Goal: Task Accomplishment & Management: Use online tool/utility

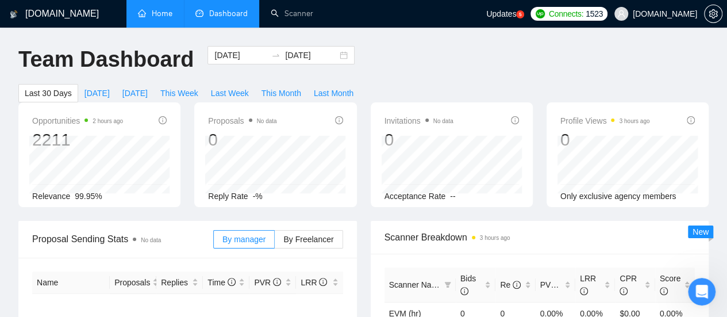
click at [160, 13] on link "Home" at bounding box center [155, 14] width 34 height 10
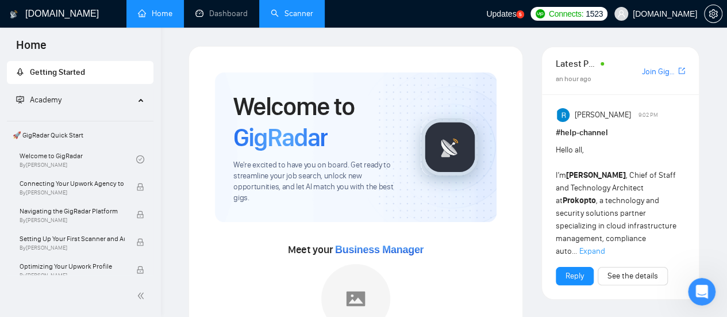
drag, startPoint x: 305, startPoint y: 17, endPoint x: 305, endPoint y: 22, distance: 5.8
click at [305, 17] on link "Scanner" at bounding box center [292, 14] width 43 height 10
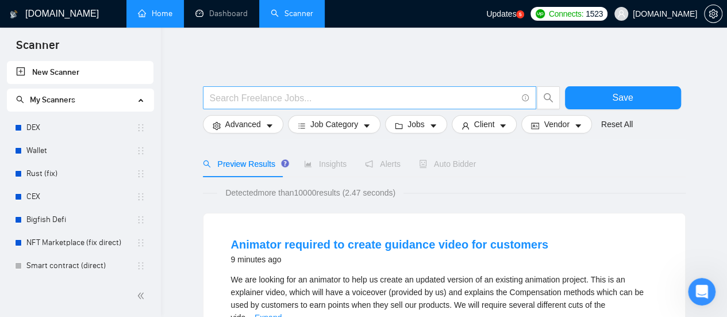
click at [312, 94] on input "text" at bounding box center [363, 98] width 307 height 14
type input "C"
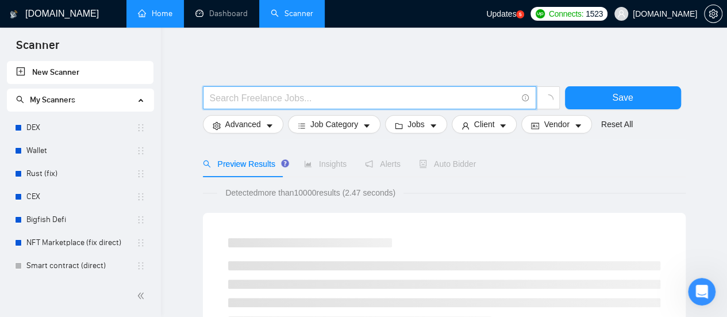
drag, startPoint x: 289, startPoint y: 91, endPoint x: 289, endPoint y: 97, distance: 6.3
click at [289, 93] on input "text" at bounding box center [363, 98] width 307 height 14
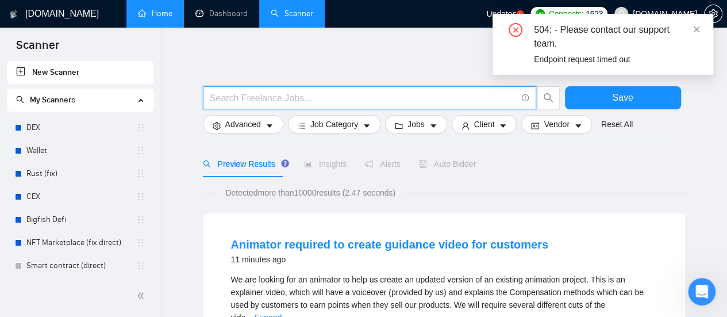
type input "(mvp*) | "(MVP)" | "Minimum valuable product" | "Minimum viable product" | star…"
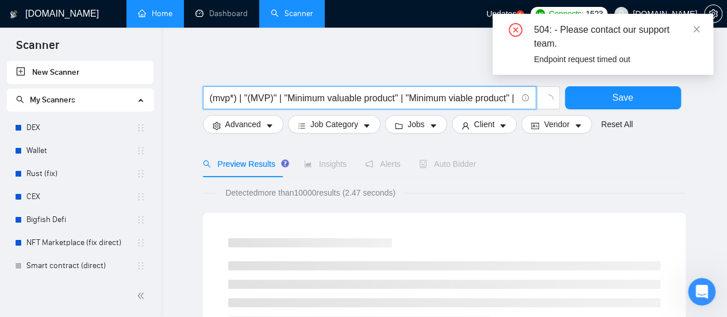
click at [216, 97] on input "(mvp*) | "(MVP)" | "Minimum valuable product" | "Minimum viable product" | star…" at bounding box center [363, 98] width 307 height 14
click at [279, 96] on input "(mvp*) | "(MVP)" | "Minimum valuable product" | "Minimum viable product" | star…" at bounding box center [363, 98] width 307 height 14
click at [315, 95] on input "(mvp*) | "(MVP)" | "Minimum valuable product" | "Minimum viable product" | star…" at bounding box center [363, 98] width 307 height 14
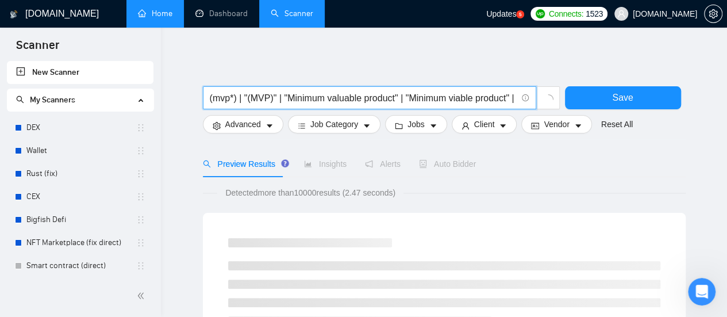
click at [353, 97] on input "(mvp*) | "(MVP)" | "Minimum valuable product" | "Minimum viable product" | star…" at bounding box center [363, 98] width 307 height 14
click at [399, 96] on input "(mvp*) | "(MVP)" | "Minimum valuable product" | "Minimum viable product" | star…" at bounding box center [363, 98] width 307 height 14
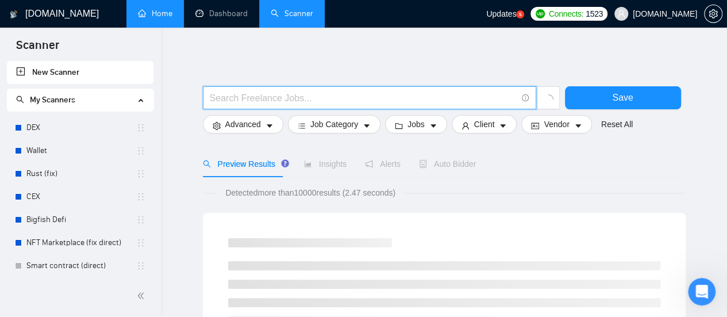
paste input "Influencer marketing SaaS"
type input "Influencer marketing SaaS"
click at [272, 124] on button "Advanced" at bounding box center [243, 124] width 80 height 18
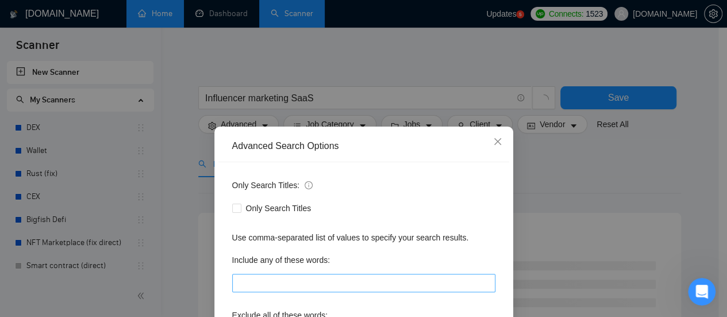
scroll to position [115, 0]
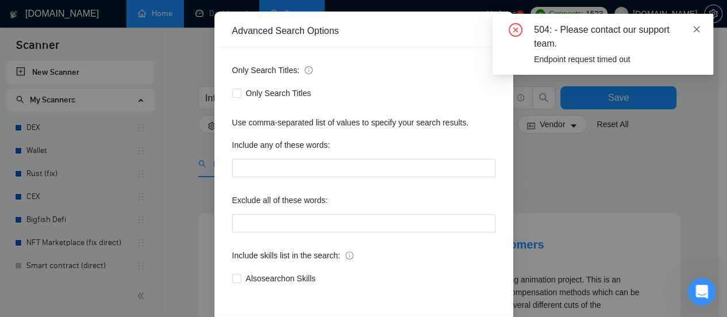
click at [695, 28] on icon "close" at bounding box center [697, 29] width 6 height 6
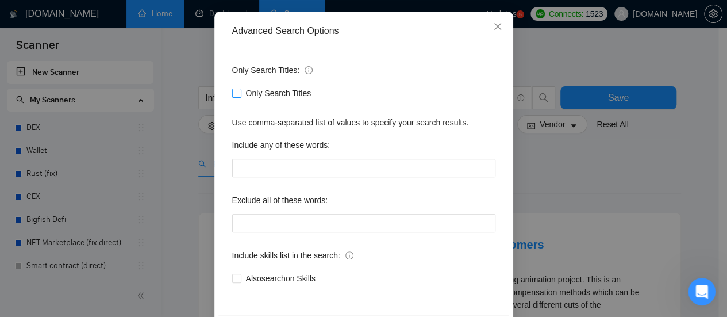
scroll to position [161, 0]
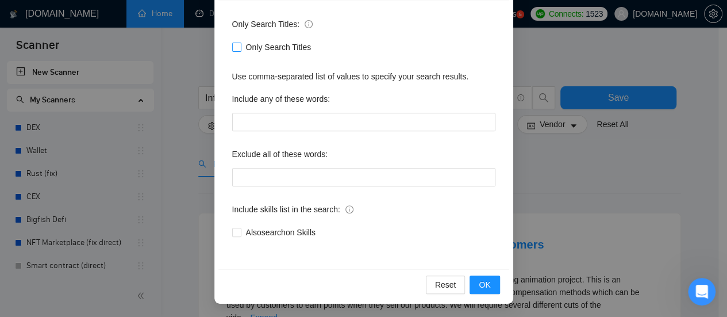
click at [232, 49] on input "Only Search Titles" at bounding box center [236, 47] width 8 height 8
checkbox input "true"
click at [486, 281] on span "OK" at bounding box center [484, 284] width 11 height 13
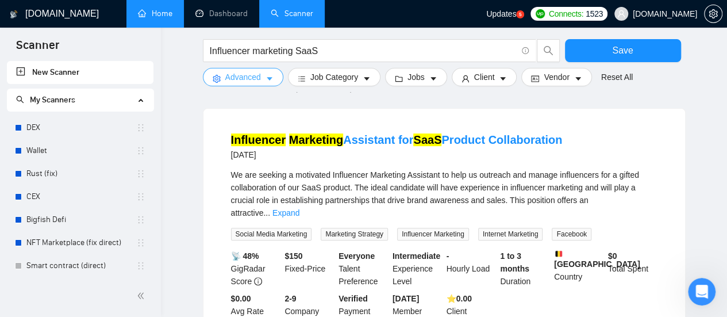
scroll to position [115, 0]
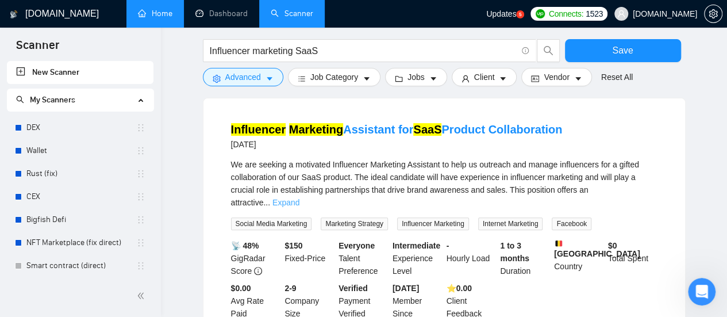
click at [299, 198] on link "Expand" at bounding box center [285, 202] width 27 height 9
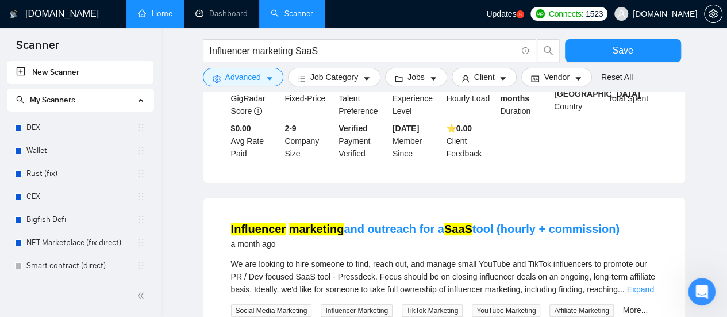
scroll to position [402, 0]
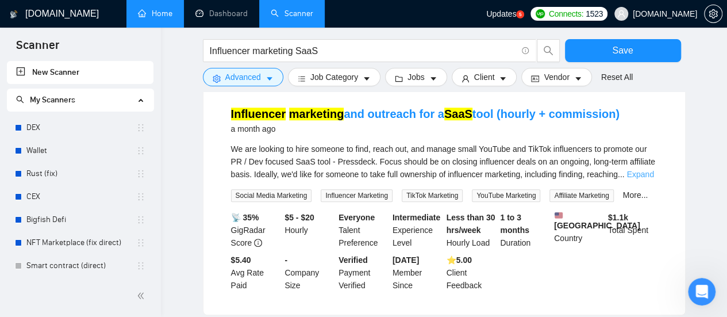
click at [639, 177] on link "Expand" at bounding box center [639, 174] width 27 height 9
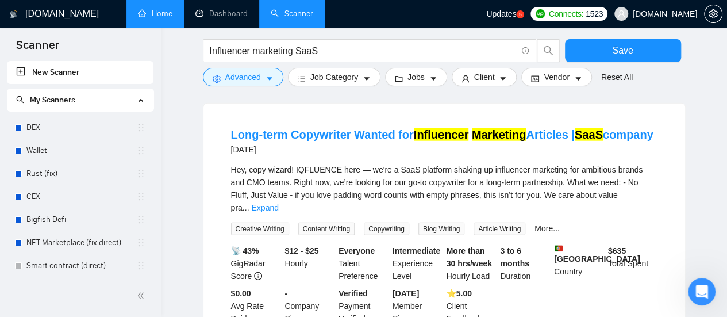
scroll to position [1322, 0]
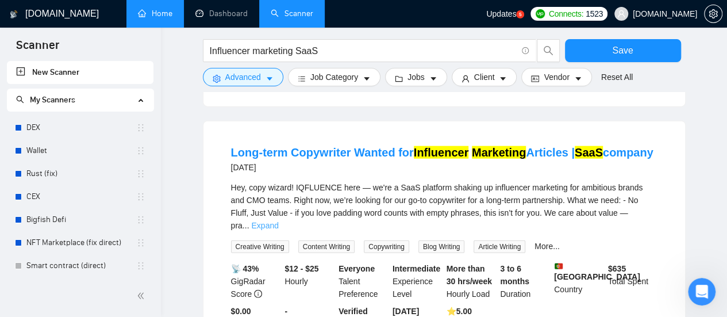
click at [278, 221] on link "Expand" at bounding box center [264, 225] width 27 height 9
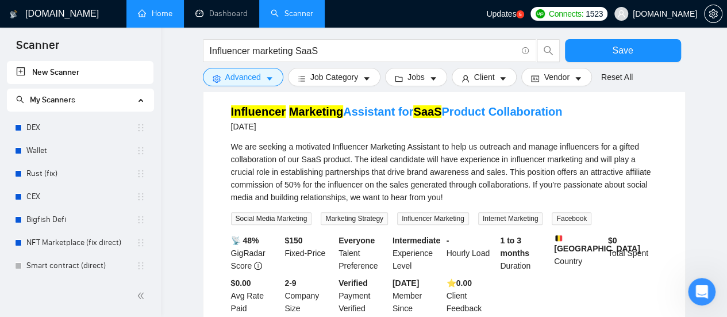
scroll to position [115, 0]
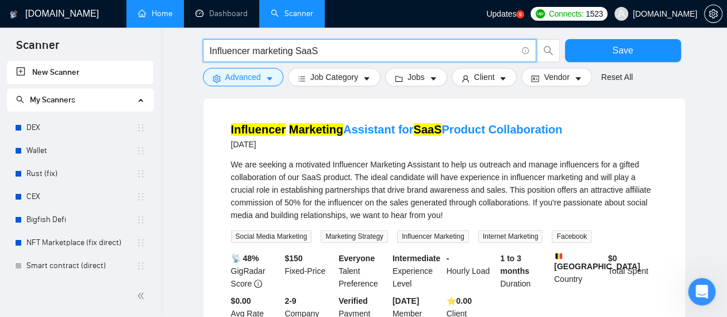
drag, startPoint x: 295, startPoint y: 51, endPoint x: 320, endPoint y: 52, distance: 24.2
click at [320, 52] on input "Influencer marketing SaaS" at bounding box center [363, 51] width 307 height 14
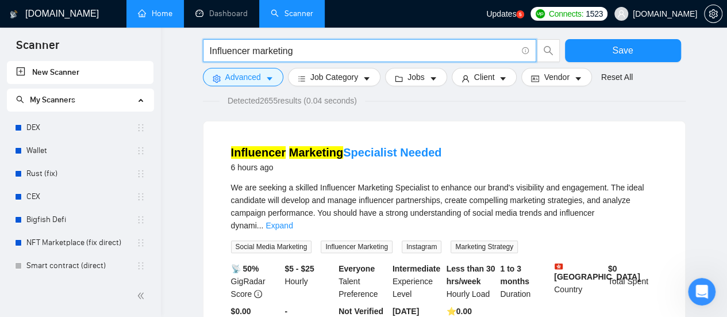
scroll to position [57, 0]
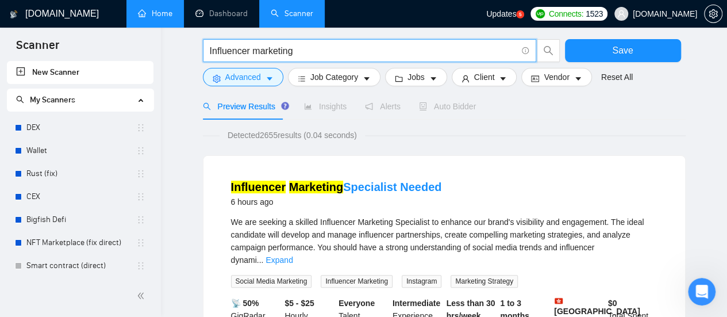
click at [326, 52] on input "Influencer marketing" at bounding box center [363, 51] width 307 height 14
type input "Influencer marketing"
click at [270, 82] on icon "caret-down" at bounding box center [270, 79] width 8 height 8
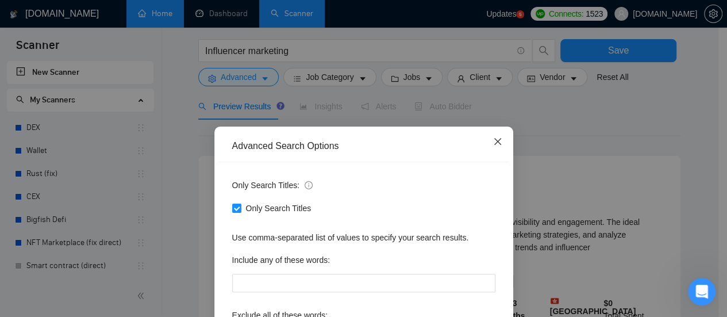
click at [487, 141] on span "Close" at bounding box center [497, 141] width 31 height 31
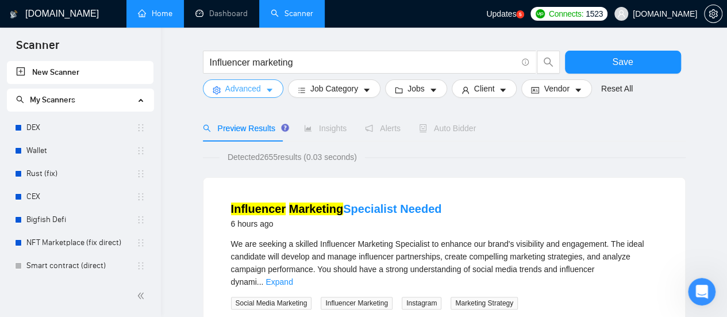
scroll to position [0, 0]
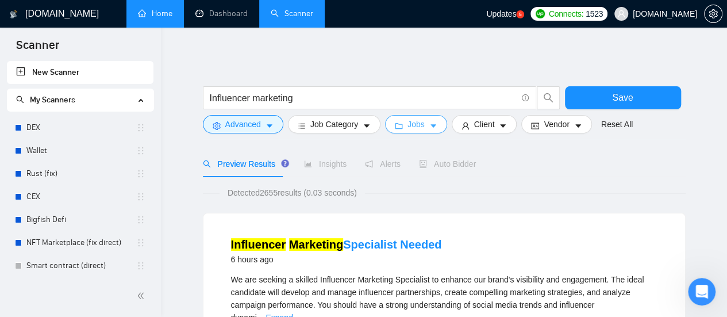
click at [429, 122] on icon "caret-down" at bounding box center [433, 126] width 8 height 8
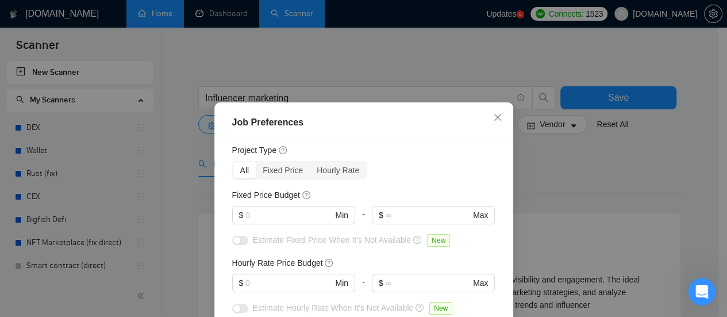
scroll to position [57, 0]
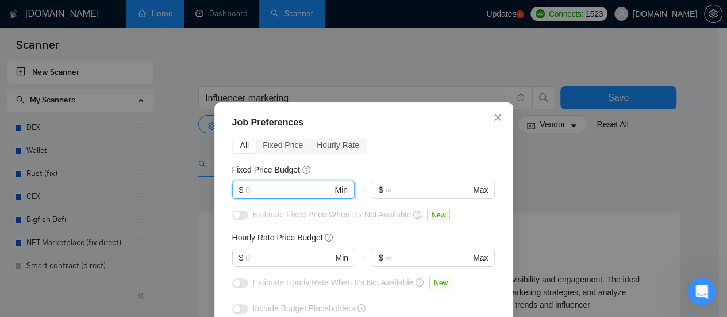
click at [281, 188] on input "text" at bounding box center [288, 189] width 87 height 13
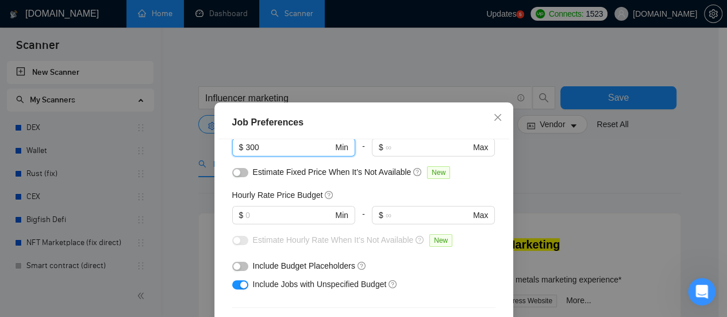
scroll to position [115, 0]
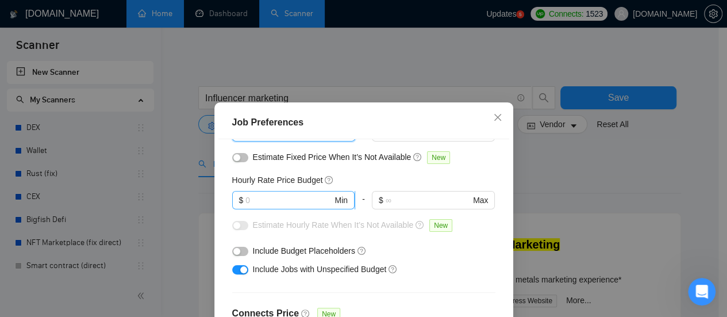
type input "300"
click at [271, 201] on input "text" at bounding box center [288, 200] width 87 height 13
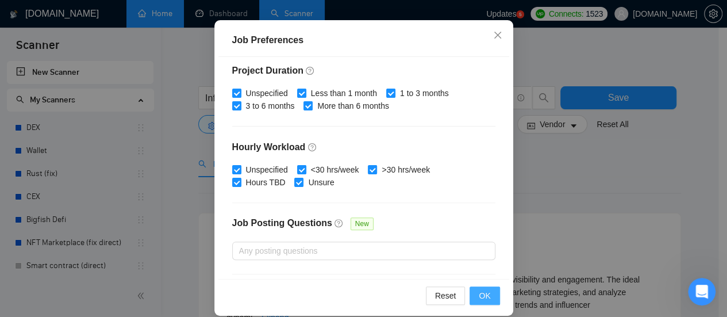
scroll to position [94, 0]
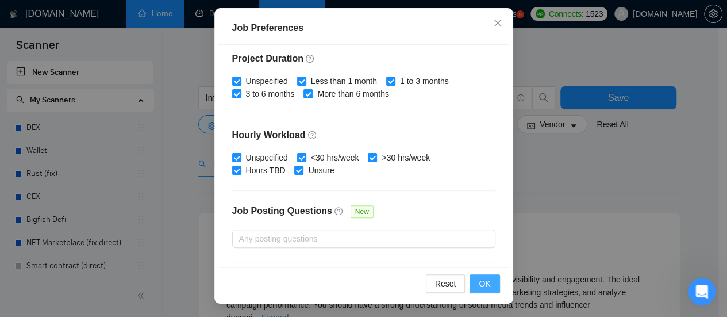
type input "20"
click at [479, 280] on span "OK" at bounding box center [484, 283] width 11 height 13
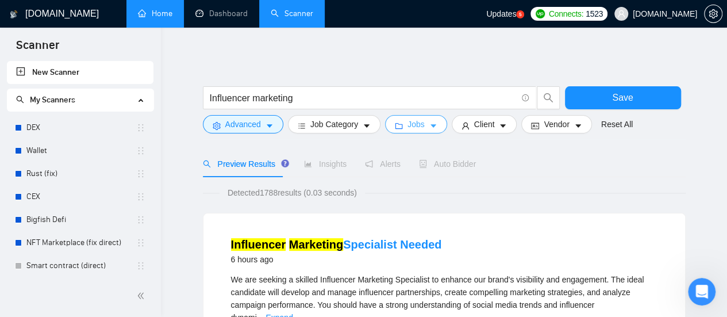
scroll to position [0, 0]
click at [487, 125] on span "Client" at bounding box center [484, 124] width 21 height 13
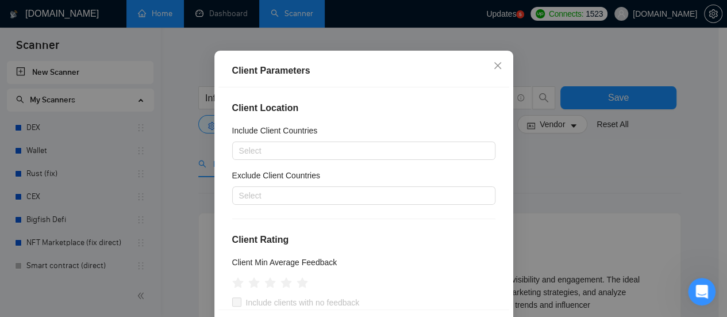
scroll to position [57, 0]
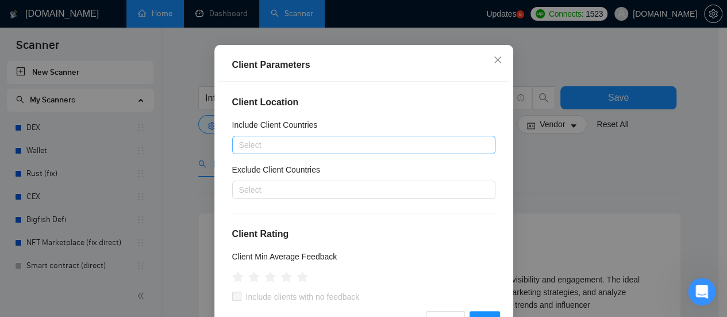
click at [336, 144] on div at bounding box center [358, 145] width 246 height 14
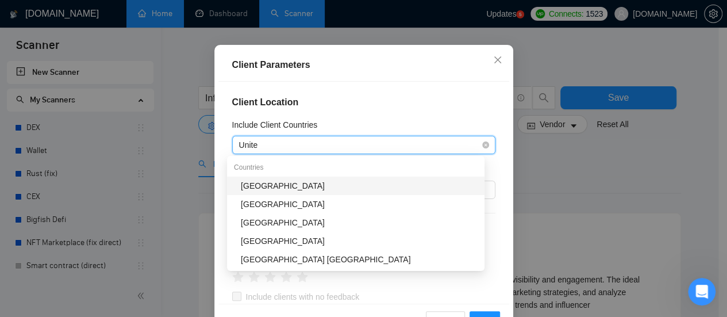
type input "United"
click at [324, 180] on div "[GEOGRAPHIC_DATA]" at bounding box center [359, 185] width 237 height 13
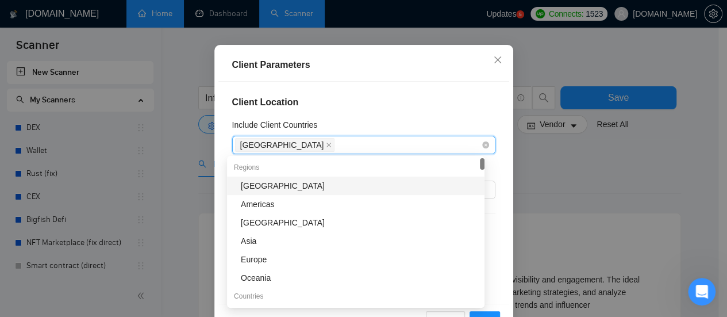
click at [353, 147] on div "[GEOGRAPHIC_DATA]" at bounding box center [358, 145] width 246 height 16
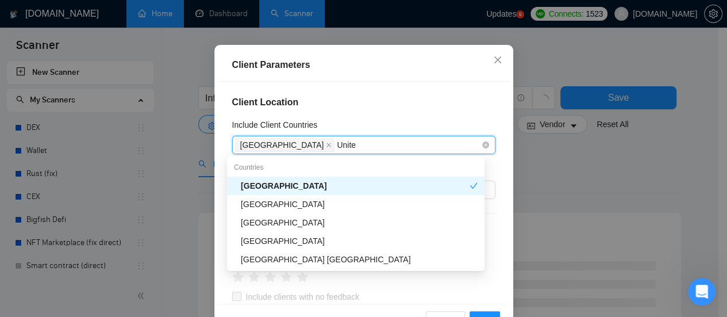
type input "United"
click at [303, 205] on div "[GEOGRAPHIC_DATA]" at bounding box center [359, 204] width 237 height 13
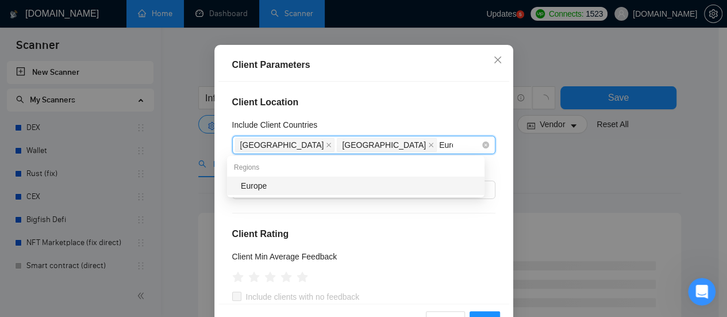
type input "Europe"
click at [263, 187] on div "Europe" at bounding box center [359, 185] width 237 height 13
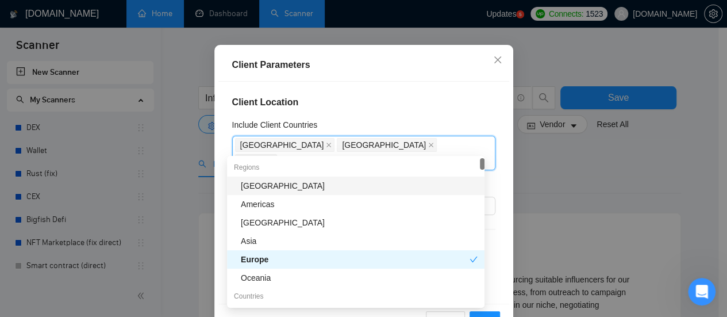
click at [422, 102] on h4 "Client Location" at bounding box center [363, 102] width 263 height 14
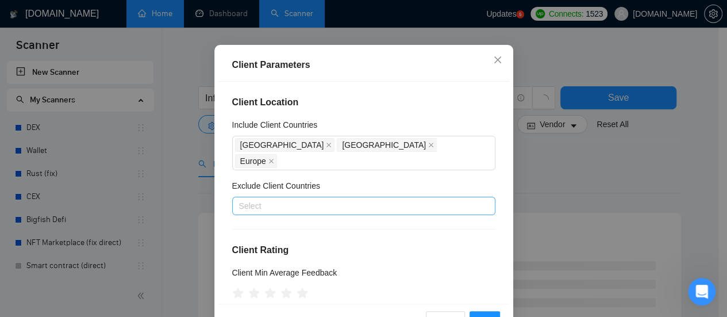
click at [356, 199] on div at bounding box center [358, 206] width 246 height 14
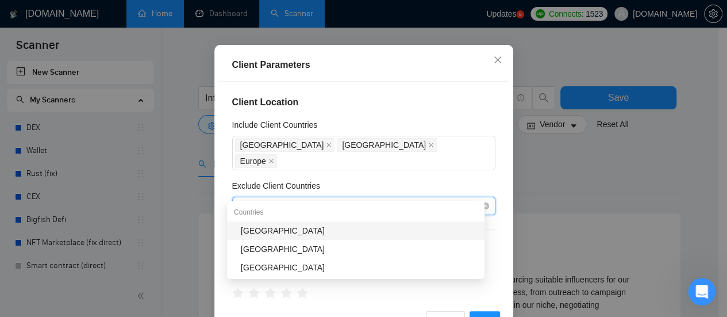
type input "Indi"
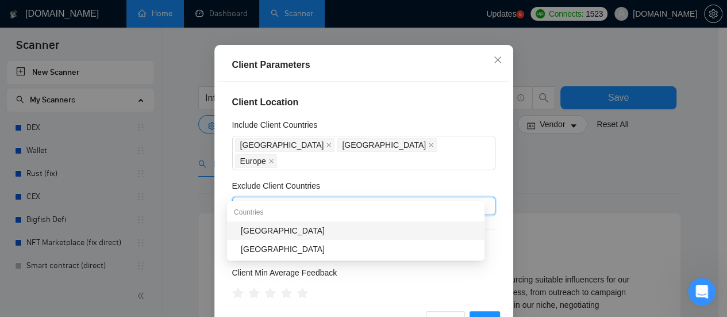
click at [282, 226] on div "[GEOGRAPHIC_DATA]" at bounding box center [359, 230] width 237 height 13
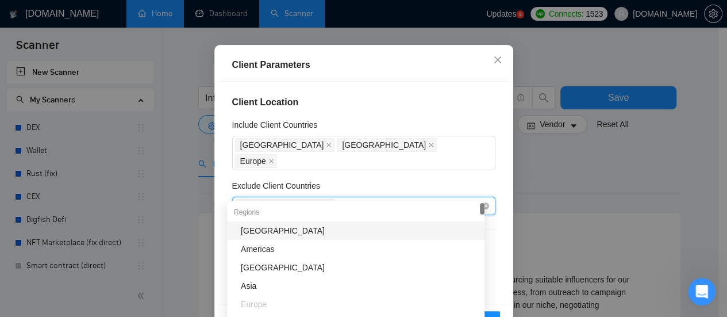
click at [326, 198] on div "[GEOGRAPHIC_DATA]" at bounding box center [358, 206] width 246 height 16
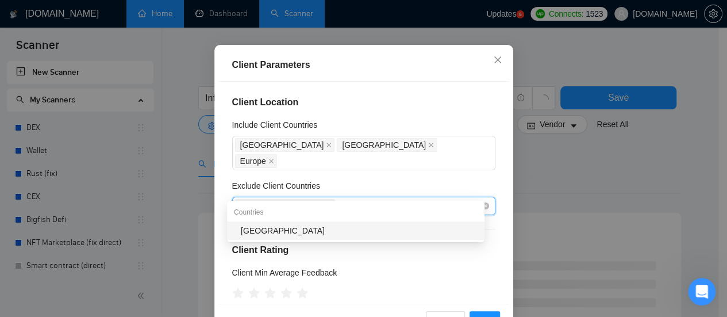
type input "Pakista"
click at [279, 234] on div "[GEOGRAPHIC_DATA]" at bounding box center [359, 230] width 237 height 13
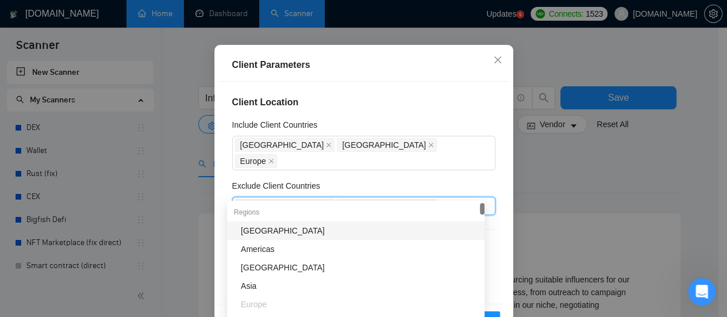
click at [448, 179] on div "Exclude Client Countries" at bounding box center [363, 187] width 263 height 17
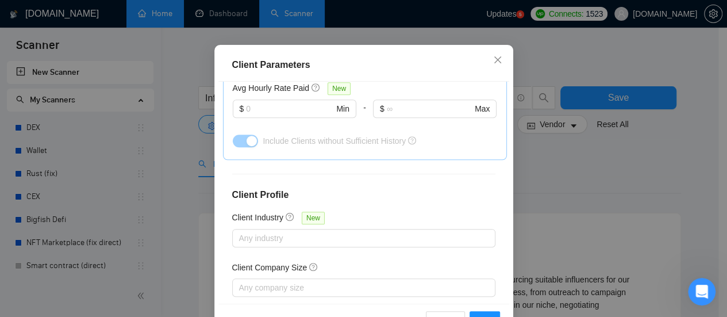
scroll to position [460, 0]
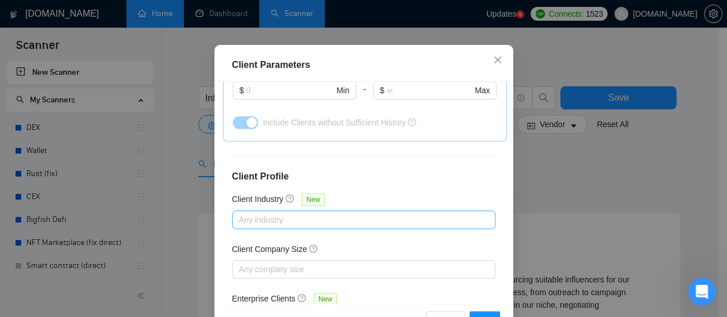
click at [345, 213] on div at bounding box center [358, 220] width 246 height 14
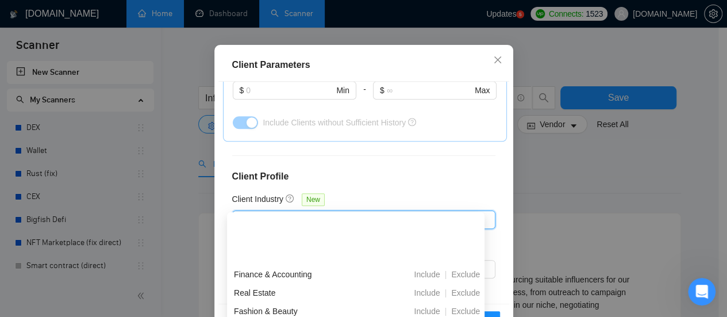
scroll to position [172, 0]
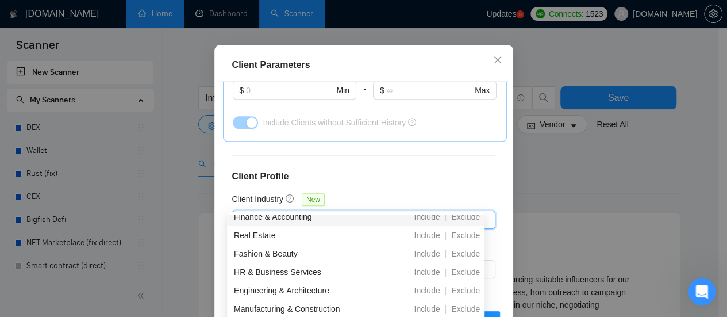
click at [382, 170] on h4 "Client Profile" at bounding box center [363, 177] width 263 height 14
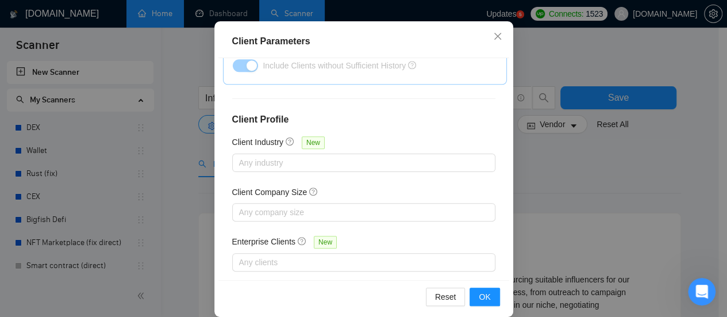
scroll to position [94, 0]
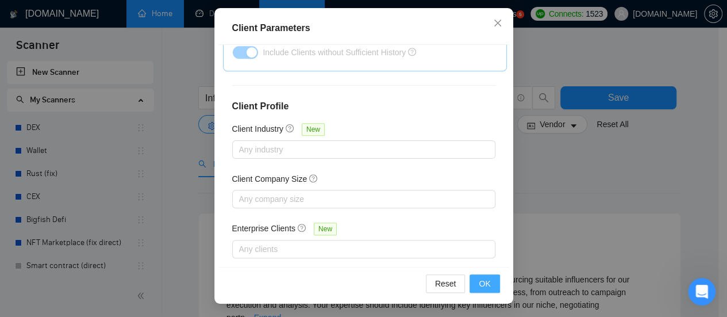
click at [486, 286] on span "OK" at bounding box center [484, 283] width 11 height 13
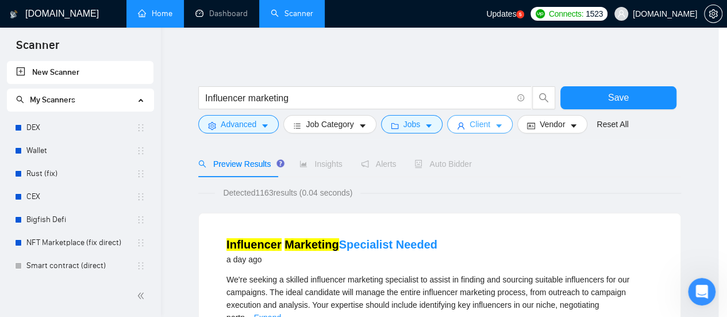
scroll to position [0, 0]
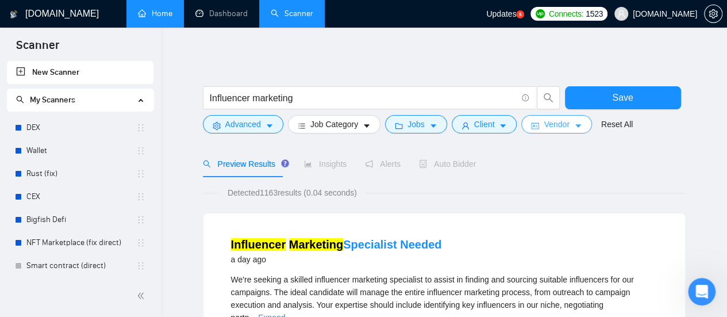
click at [572, 130] on button "Vendor" at bounding box center [556, 124] width 70 height 18
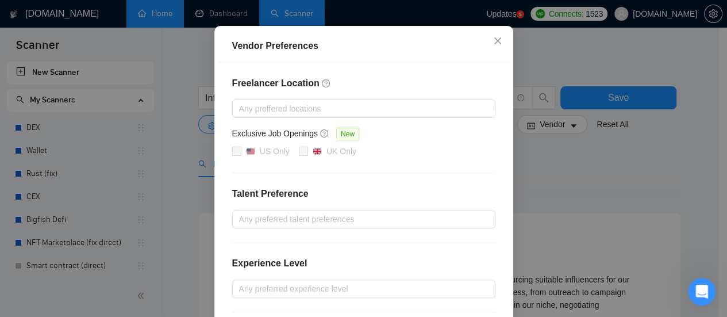
scroll to position [115, 0]
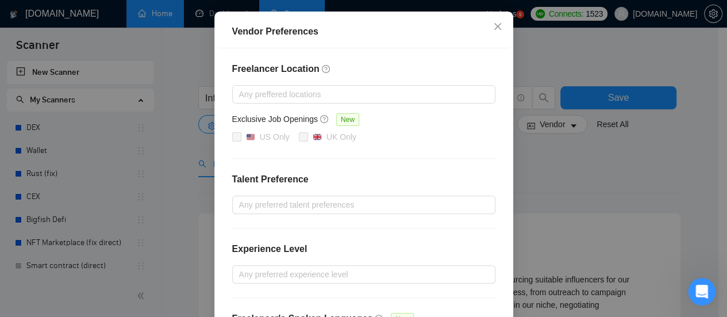
click at [613, 188] on div "Vendor Preferences Freelancer Location Any preffered locations Exclusive Job Op…" at bounding box center [363, 158] width 727 height 317
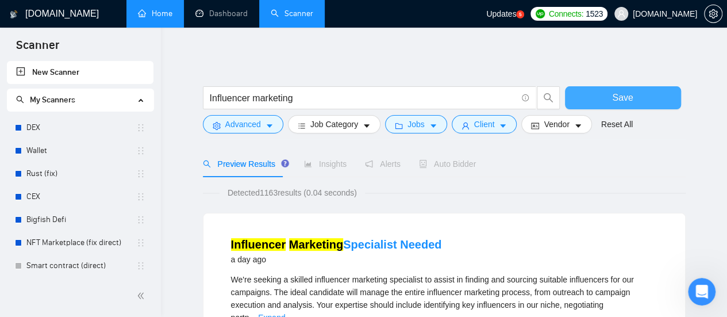
click at [638, 101] on button "Save" at bounding box center [623, 97] width 116 height 23
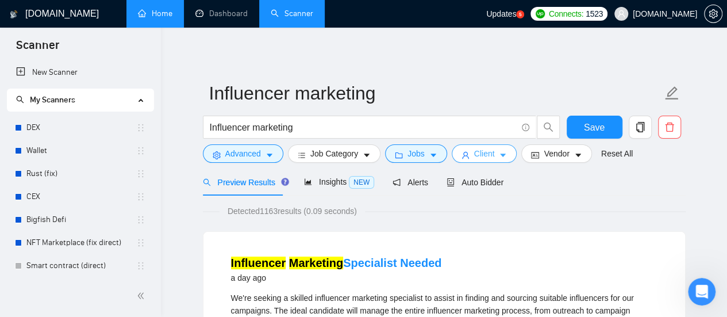
click at [500, 152] on icon "caret-down" at bounding box center [503, 155] width 8 height 8
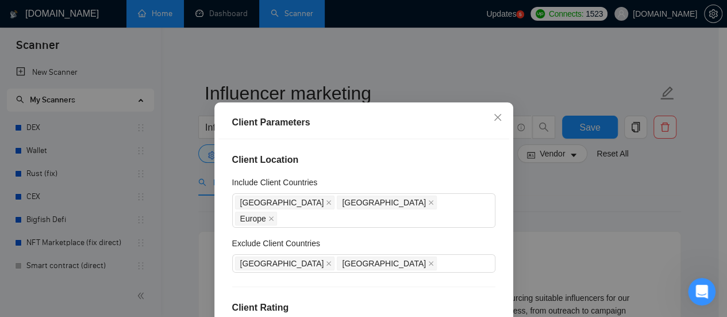
click at [529, 191] on div "Client Parameters Client Location Include Client Countries [GEOGRAPHIC_DATA] [G…" at bounding box center [363, 158] width 727 height 317
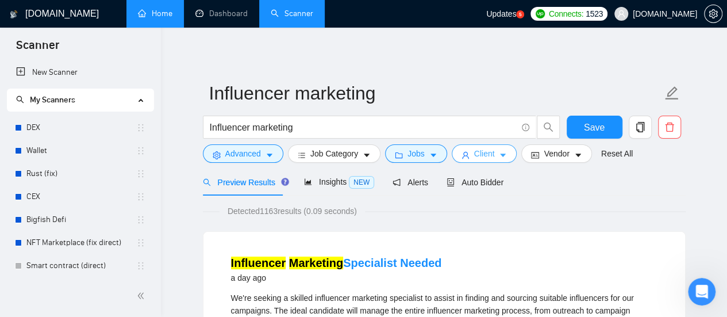
click at [492, 157] on button "Client" at bounding box center [485, 153] width 66 height 18
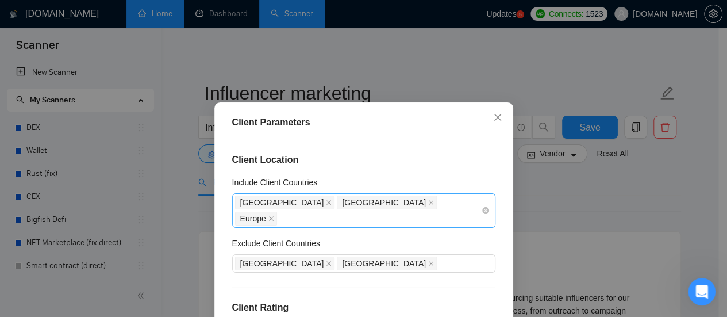
click at [436, 204] on div "[GEOGRAPHIC_DATA] [GEOGRAPHIC_DATA] [GEOGRAPHIC_DATA]" at bounding box center [358, 210] width 246 height 32
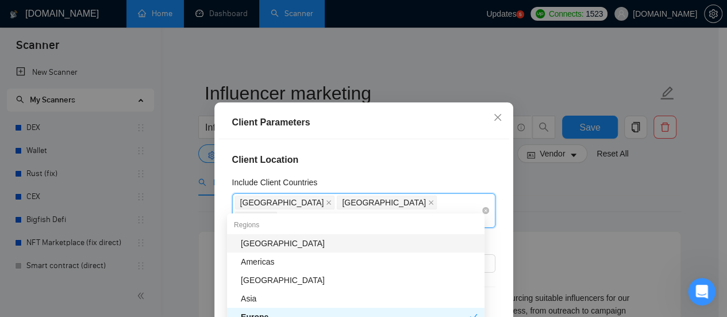
type input "Au"
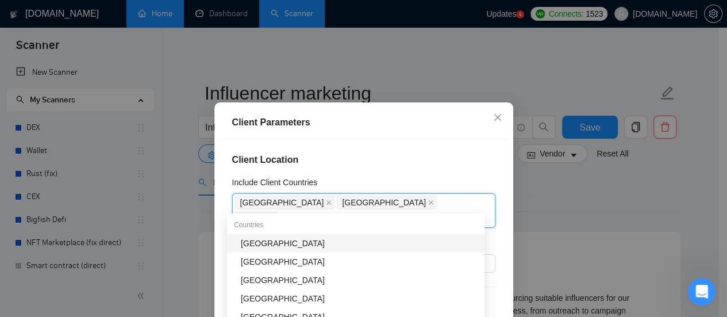
click at [260, 244] on div "[GEOGRAPHIC_DATA]" at bounding box center [359, 243] width 237 height 13
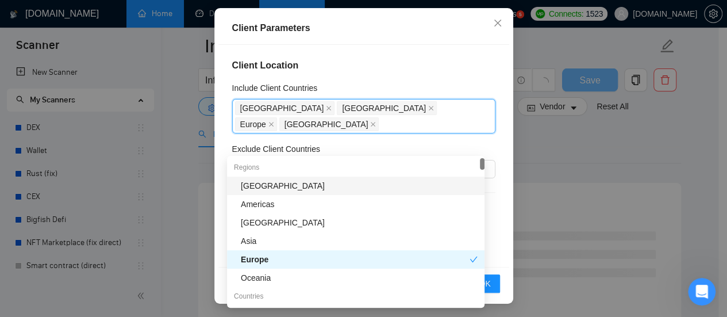
scroll to position [194, 0]
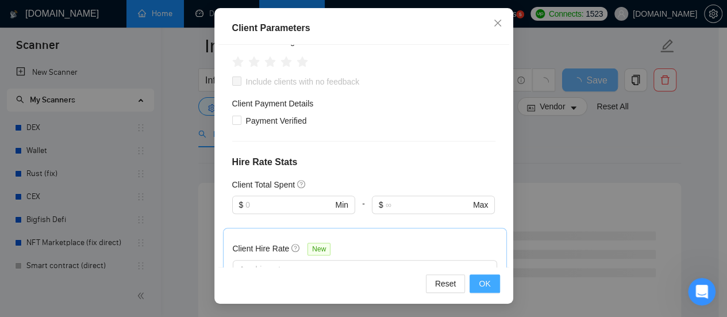
click at [483, 284] on span "OK" at bounding box center [484, 283] width 11 height 13
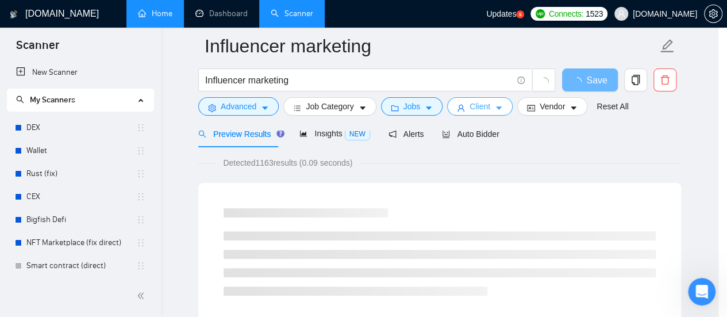
scroll to position [0, 0]
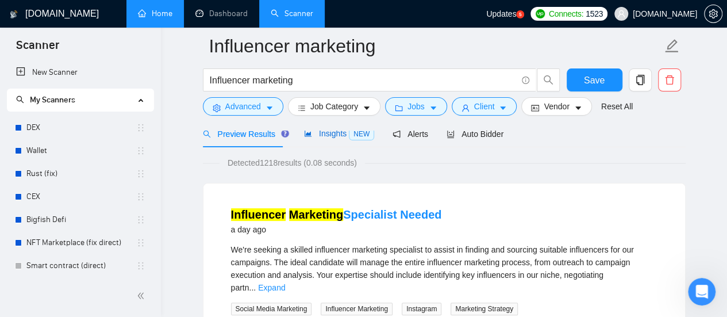
click at [332, 135] on span "Insights NEW" at bounding box center [339, 133] width 70 height 9
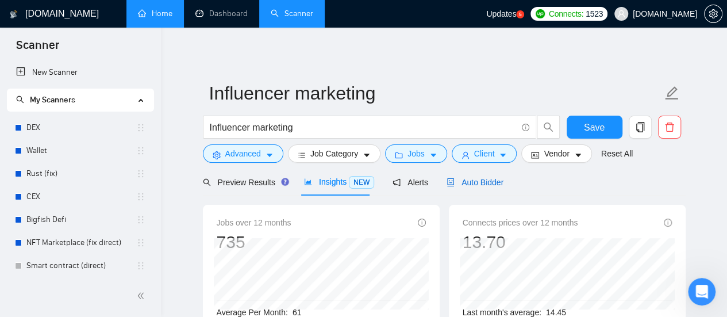
click at [484, 176] on div "Auto Bidder" at bounding box center [475, 182] width 57 height 13
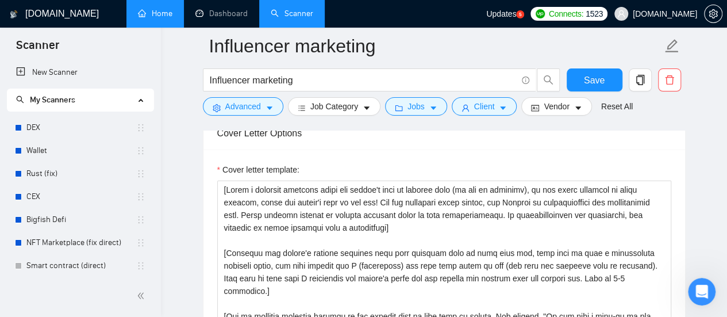
scroll to position [1207, 0]
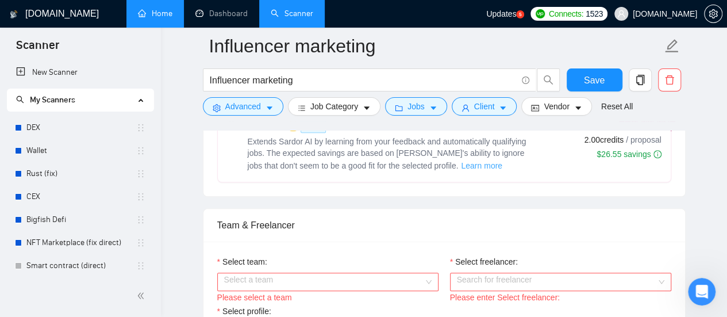
scroll to position [517, 0]
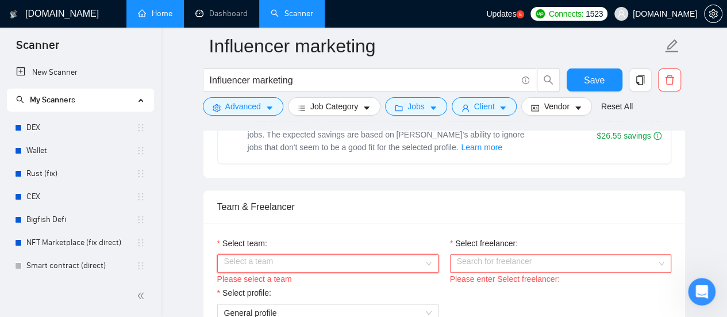
click at [412, 263] on input "Select team:" at bounding box center [323, 263] width 199 height 17
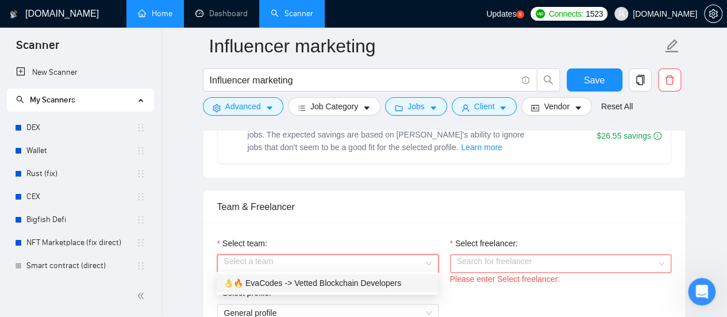
click at [377, 287] on div "👌🔥 EvaCodes -> Vetted Blockchain Developers" at bounding box center [327, 282] width 207 height 13
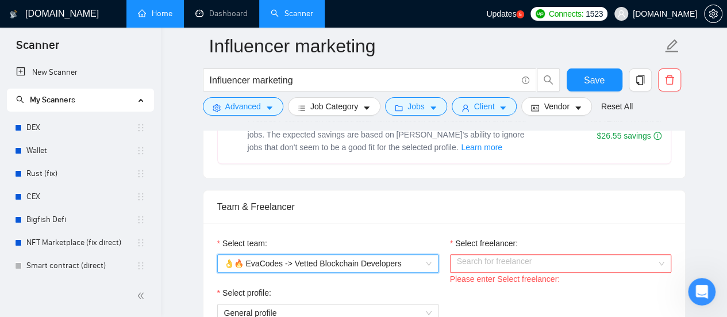
click at [545, 267] on input "Select freelancer:" at bounding box center [556, 263] width 199 height 17
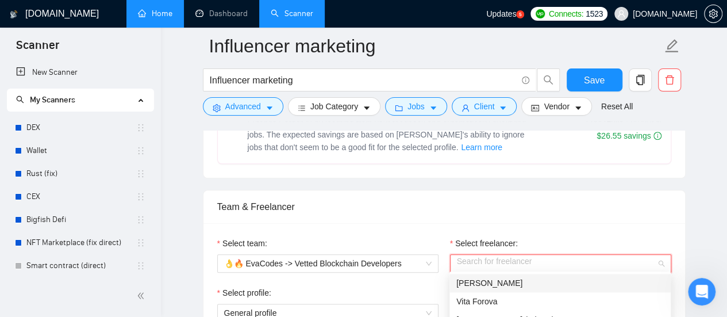
drag, startPoint x: 512, startPoint y: 277, endPoint x: 501, endPoint y: 282, distance: 12.6
click at [512, 278] on div "[PERSON_NAME]" at bounding box center [559, 282] width 207 height 13
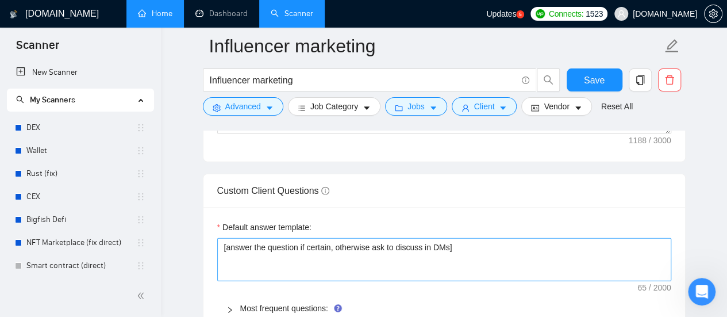
scroll to position [1667, 0]
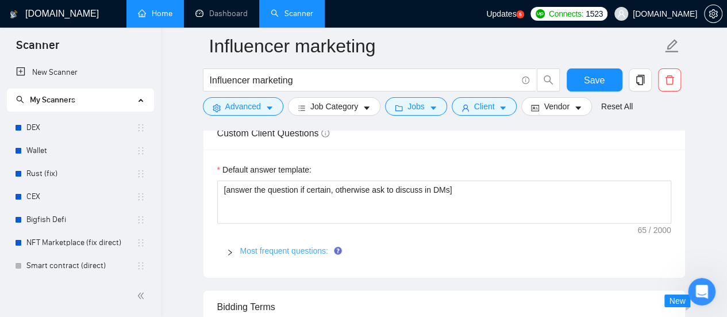
click at [286, 247] on link "Most frequent questions:" at bounding box center [284, 250] width 88 height 9
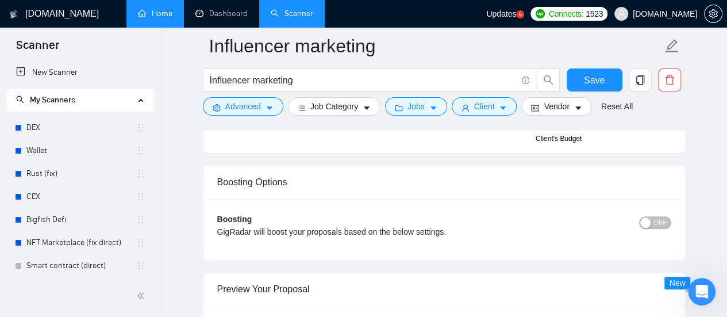
scroll to position [2586, 0]
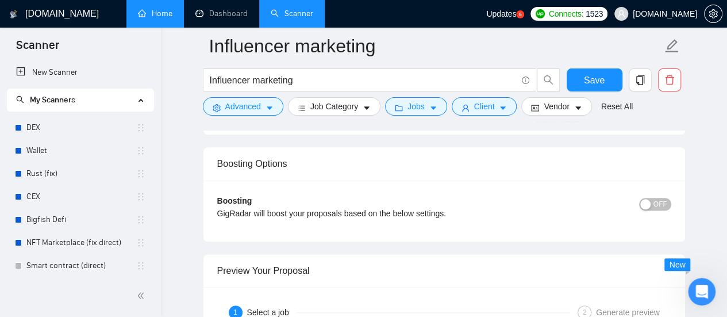
click at [666, 201] on span "OFF" at bounding box center [660, 204] width 14 height 13
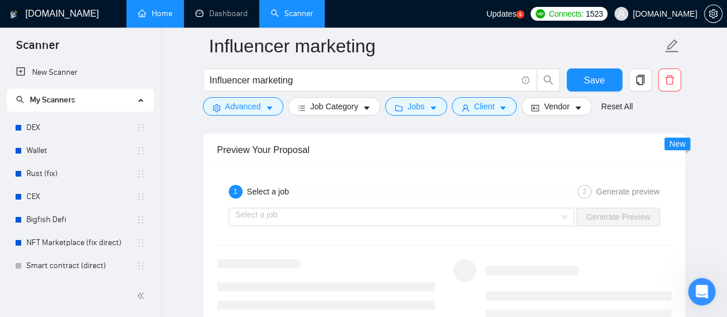
scroll to position [2701, 0]
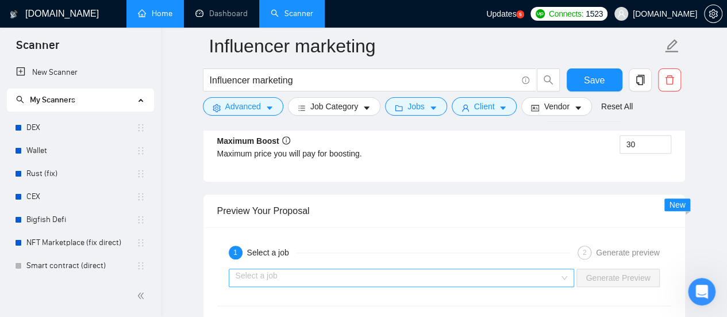
click at [415, 269] on input "search" at bounding box center [398, 277] width 324 height 17
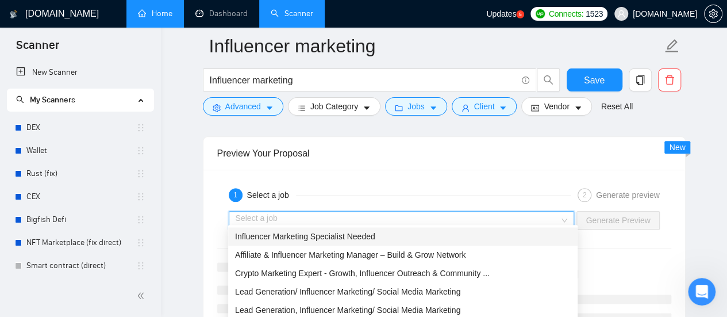
scroll to position [2816, 0]
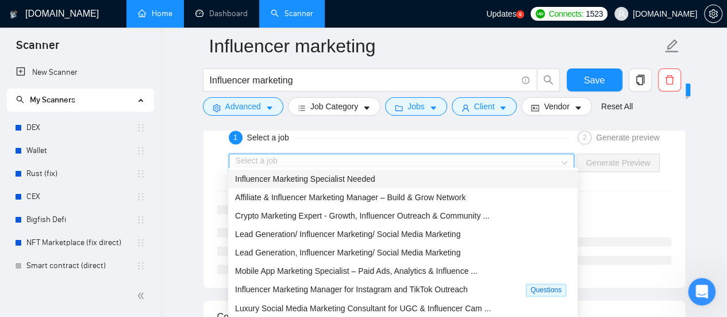
click at [322, 176] on span "Influencer Marketing Specialist Needed" at bounding box center [305, 178] width 140 height 9
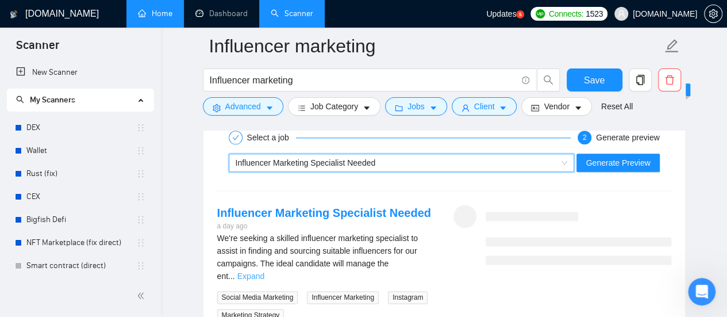
click at [264, 271] on link "Expand" at bounding box center [250, 275] width 27 height 9
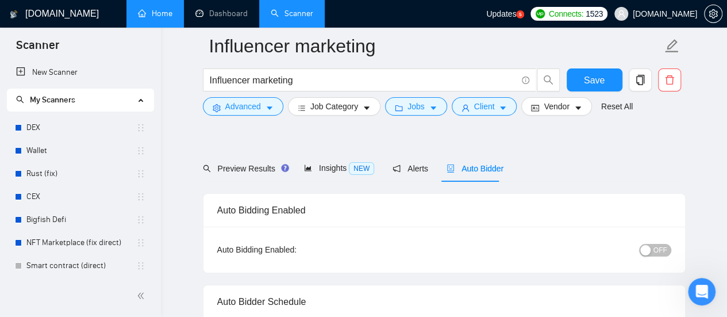
scroll to position [71, 0]
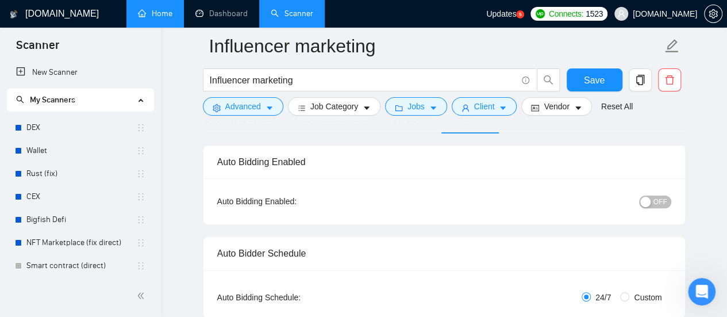
click at [667, 203] on span "OFF" at bounding box center [660, 201] width 14 height 13
click at [652, 202] on span "ON" at bounding box center [652, 201] width 10 height 13
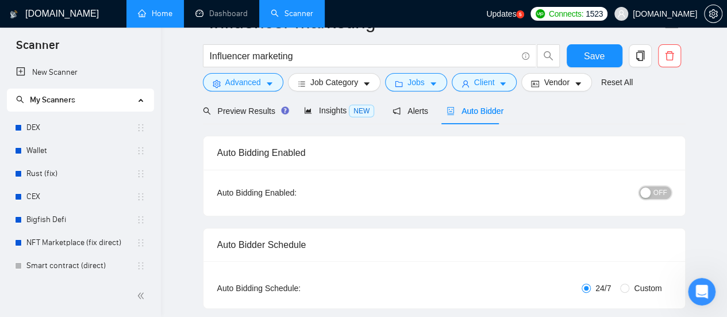
scroll to position [0, 0]
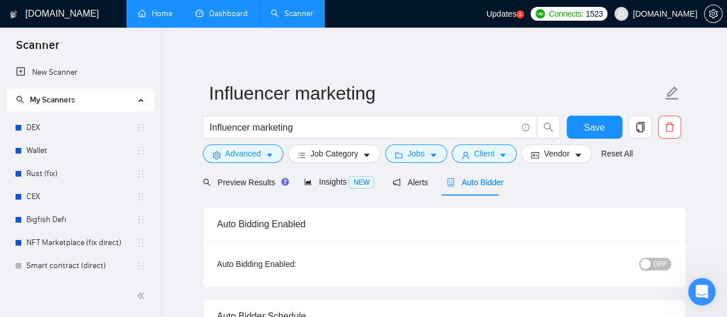
click at [233, 18] on link "Dashboard" at bounding box center [221, 14] width 52 height 10
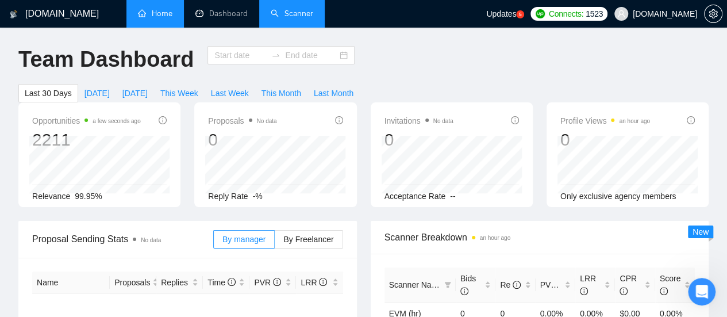
type input "[DATE]"
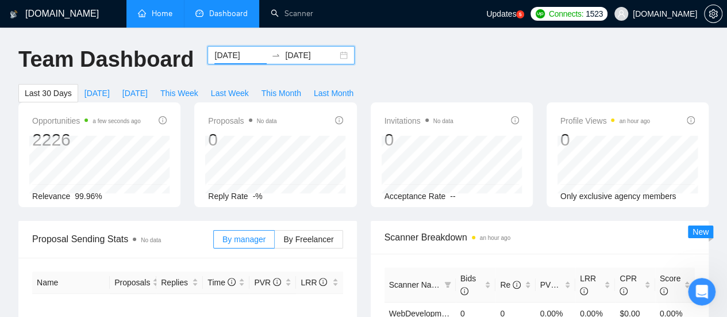
click at [238, 60] on input "[DATE]" at bounding box center [240, 55] width 52 height 13
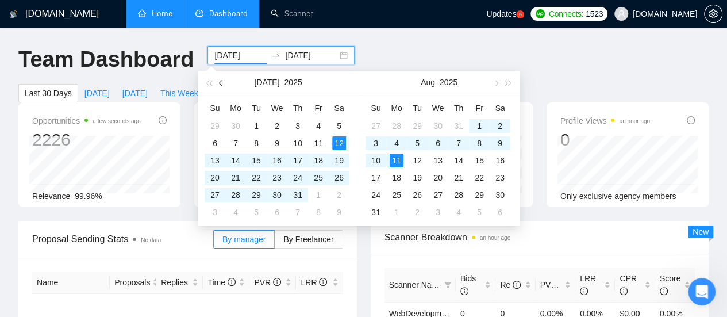
click at [222, 83] on span "button" at bounding box center [222, 83] width 6 height 6
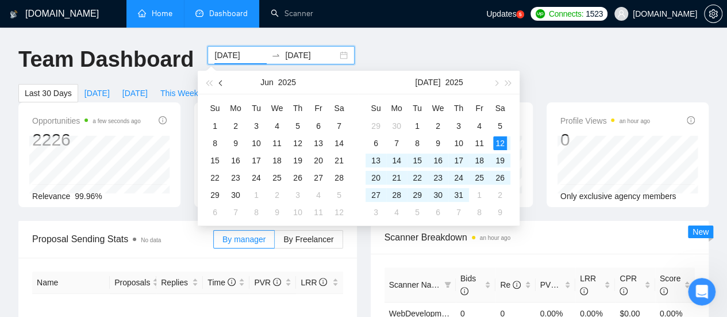
click at [222, 83] on span "button" at bounding box center [222, 83] width 6 height 6
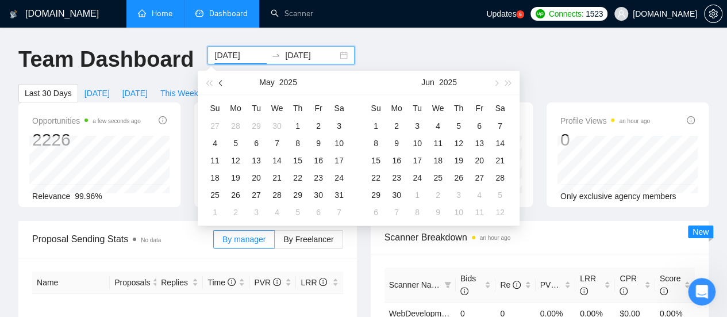
click at [222, 83] on span "button" at bounding box center [222, 83] width 6 height 6
type input "[DATE]"
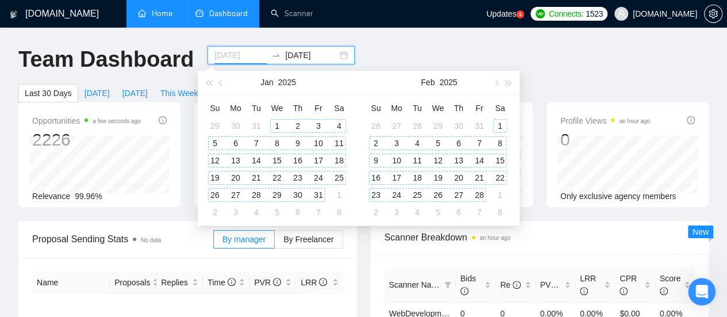
click at [276, 124] on div "1" at bounding box center [277, 126] width 14 height 14
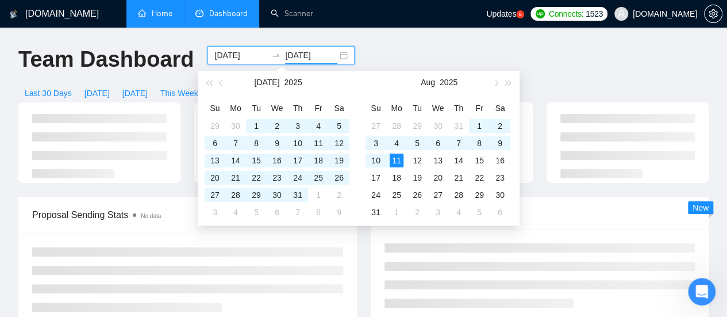
click at [299, 53] on input "[DATE]" at bounding box center [311, 55] width 52 height 13
click at [218, 84] on button "button" at bounding box center [221, 82] width 13 height 23
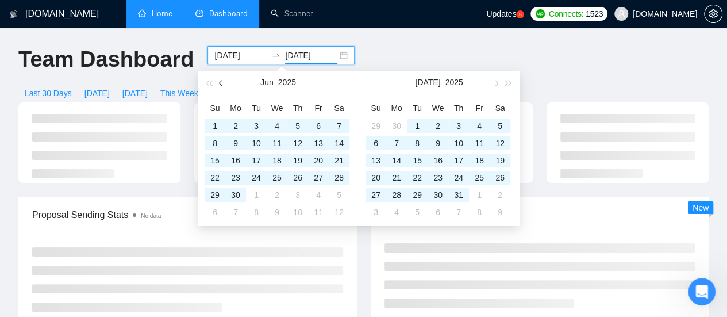
click at [218, 84] on button "button" at bounding box center [221, 82] width 13 height 23
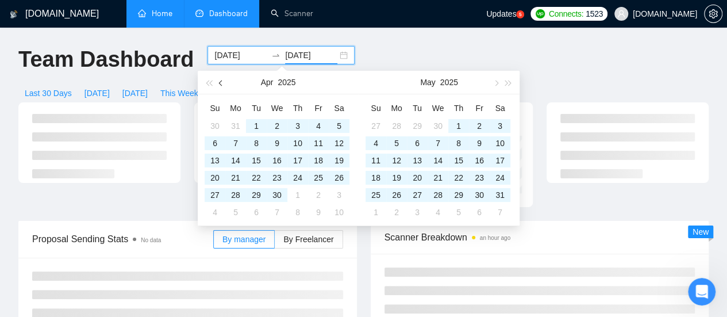
click at [218, 84] on button "button" at bounding box center [221, 82] width 13 height 23
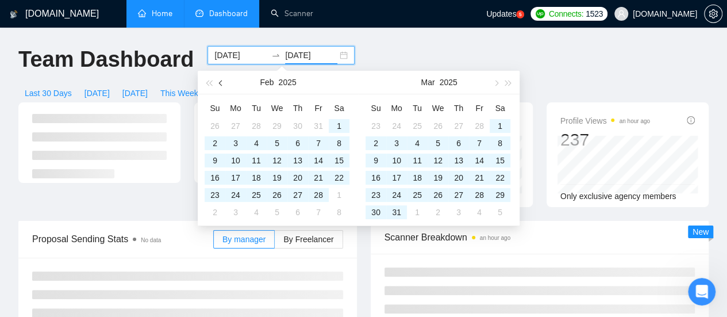
click at [218, 84] on button "button" at bounding box center [221, 82] width 13 height 23
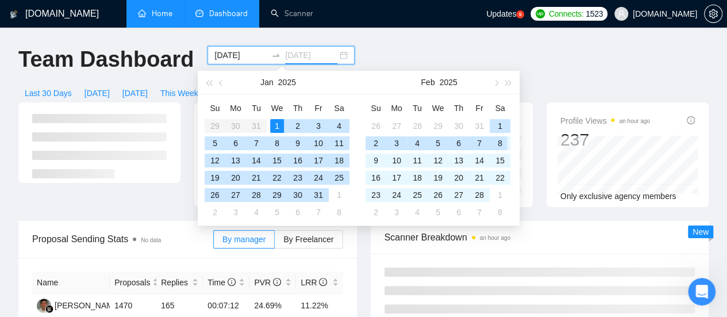
click at [319, 193] on div "31" at bounding box center [319, 195] width 14 height 14
click at [166, 222] on div "Proposal Sending Stats No data" at bounding box center [122, 238] width 181 height 33
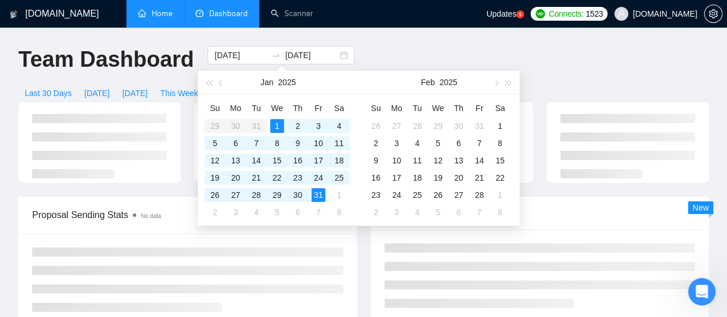
type input "[DATE]"
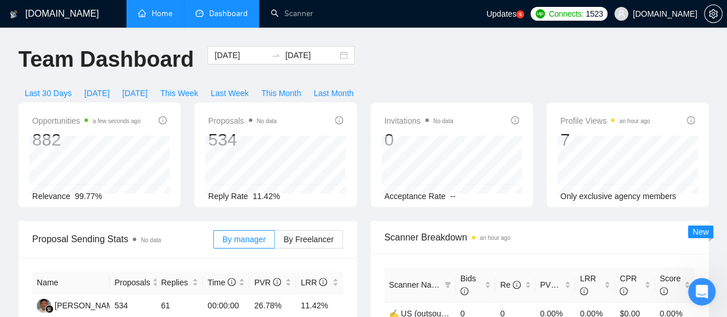
scroll to position [57, 0]
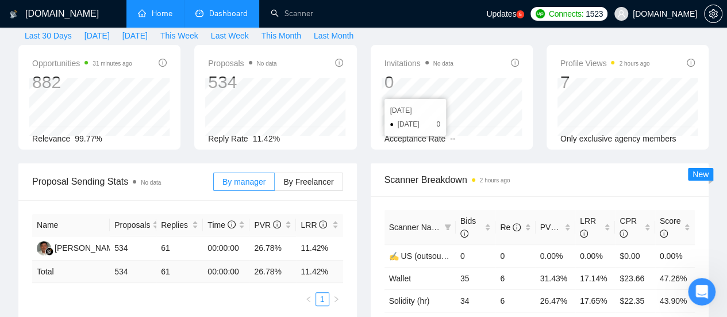
click at [161, 9] on link "Home" at bounding box center [155, 14] width 34 height 10
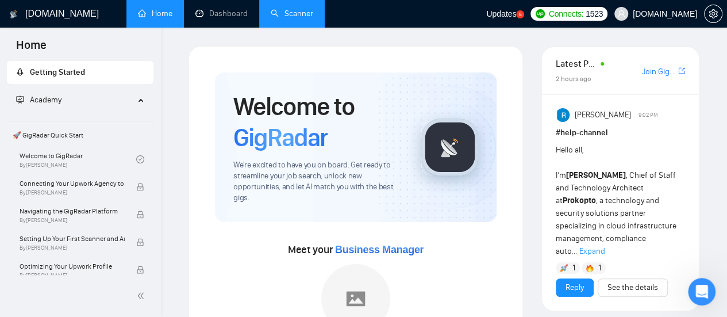
click at [287, 18] on link "Scanner" at bounding box center [292, 14] width 43 height 10
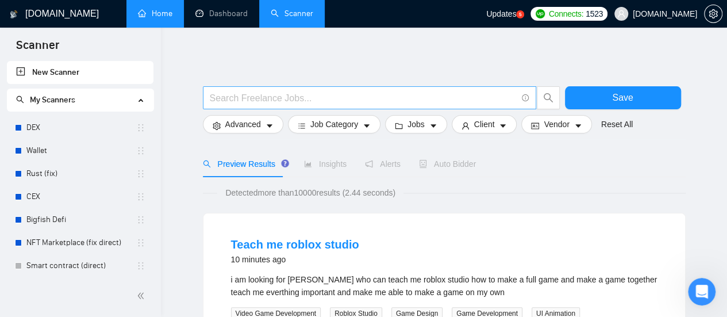
click at [268, 95] on input "text" at bounding box center [363, 98] width 307 height 14
click at [293, 99] on input "text" at bounding box center [363, 98] width 307 height 14
type input "(email | "e mail" | "e - mail") ((market*) | campaign | company | automation | …"
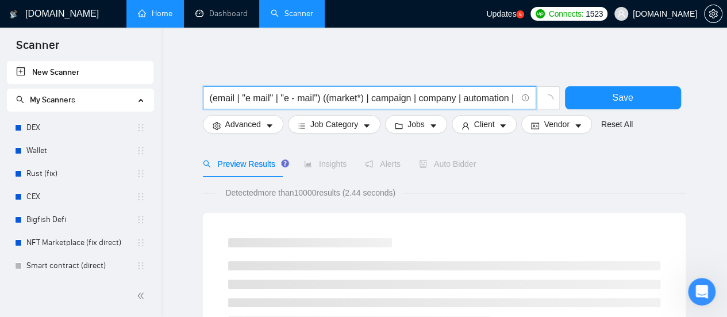
click at [343, 94] on input "(email | "e mail" | "e - mail") ((market*) | campaign | company | automation | …" at bounding box center [363, 98] width 307 height 14
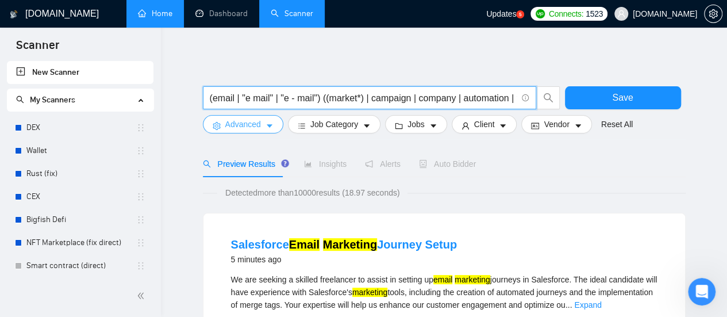
click at [266, 128] on icon "caret-down" at bounding box center [270, 126] width 8 height 8
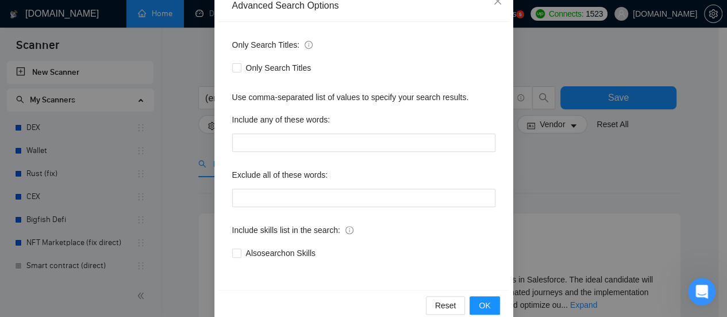
scroll to position [161, 0]
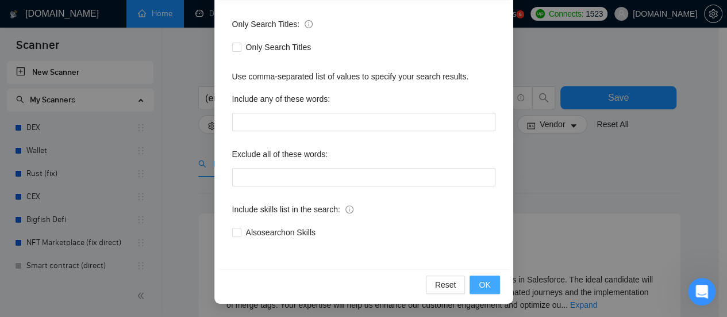
click at [480, 282] on span "OK" at bounding box center [484, 284] width 11 height 13
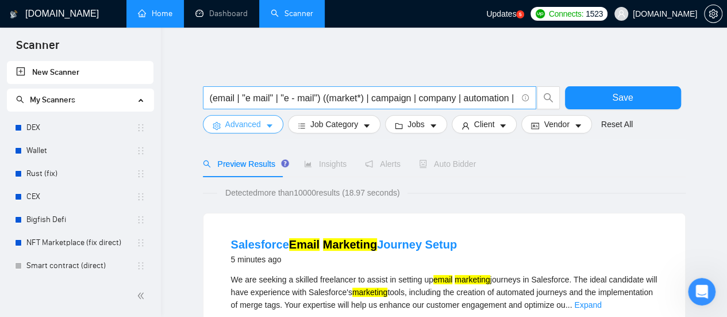
scroll to position [0, 0]
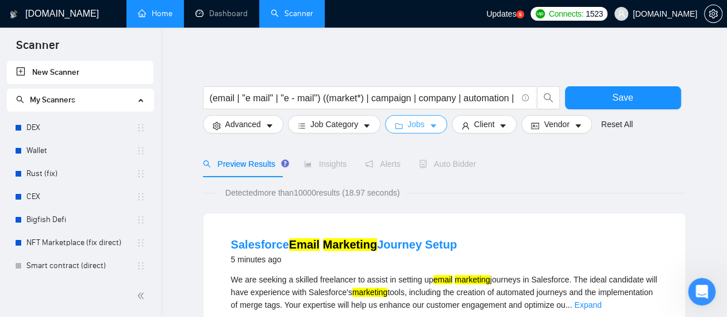
click at [429, 125] on icon "caret-down" at bounding box center [433, 126] width 8 height 8
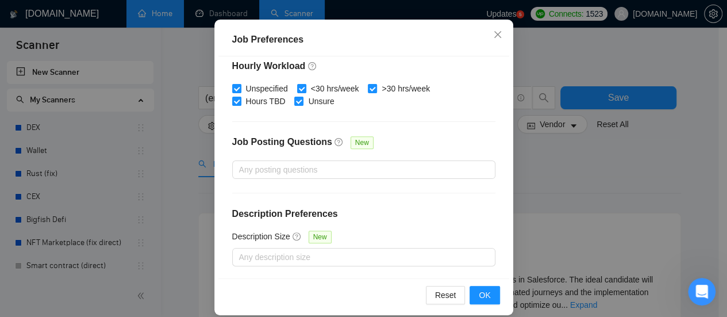
scroll to position [94, 0]
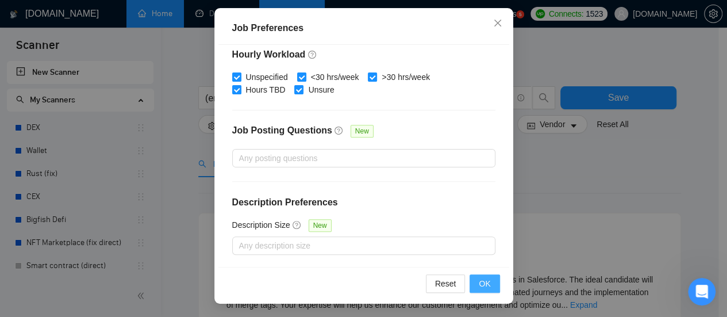
click at [485, 277] on span "OK" at bounding box center [484, 283] width 11 height 13
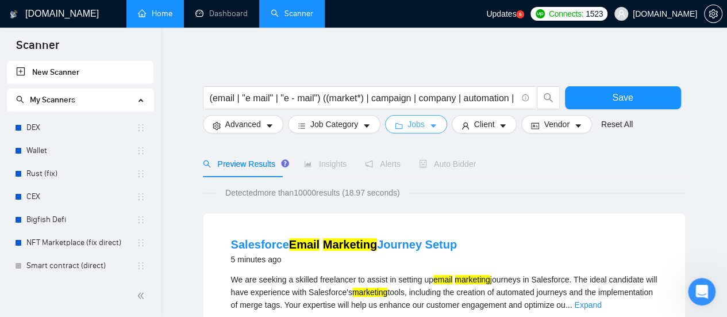
scroll to position [0, 0]
click at [499, 129] on icon "caret-down" at bounding box center [503, 126] width 8 height 8
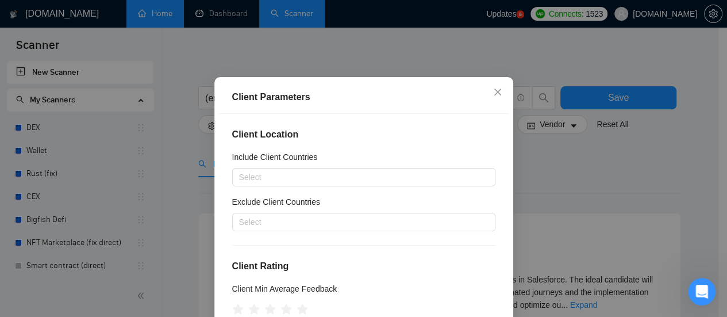
scroll to position [57, 0]
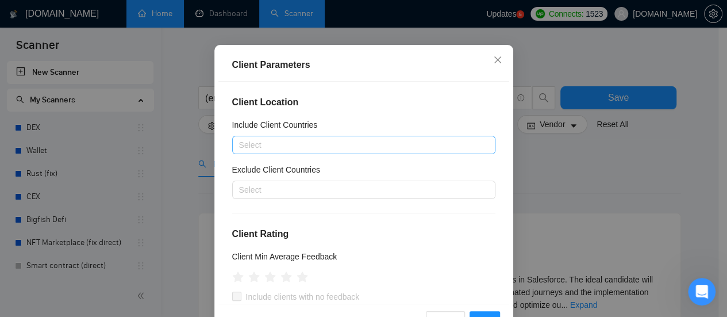
click at [264, 138] on div at bounding box center [358, 145] width 246 height 14
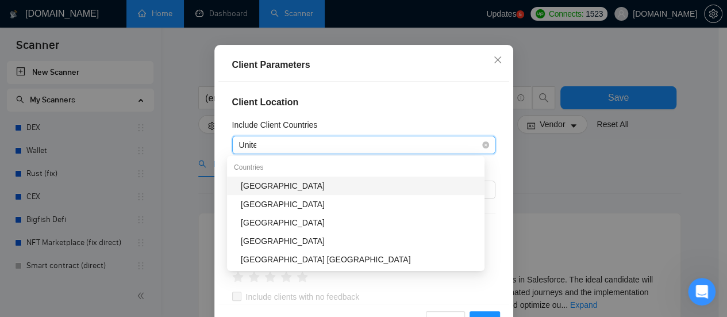
type input "United"
click at [284, 183] on div "[GEOGRAPHIC_DATA]" at bounding box center [359, 185] width 237 height 13
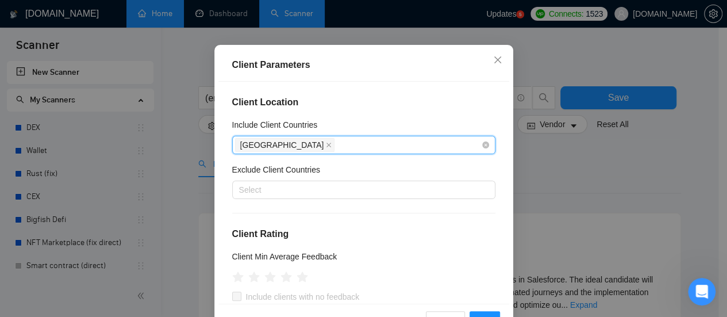
click at [318, 147] on div "[GEOGRAPHIC_DATA]" at bounding box center [358, 145] width 246 height 16
click at [297, 186] on div at bounding box center [358, 190] width 246 height 14
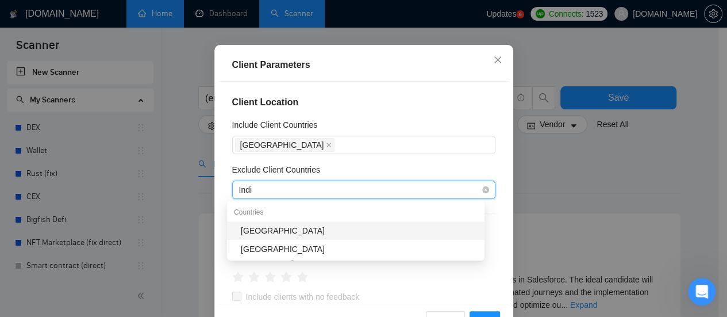
type input "[GEOGRAPHIC_DATA]"
click at [281, 235] on div "[GEOGRAPHIC_DATA]" at bounding box center [359, 230] width 237 height 13
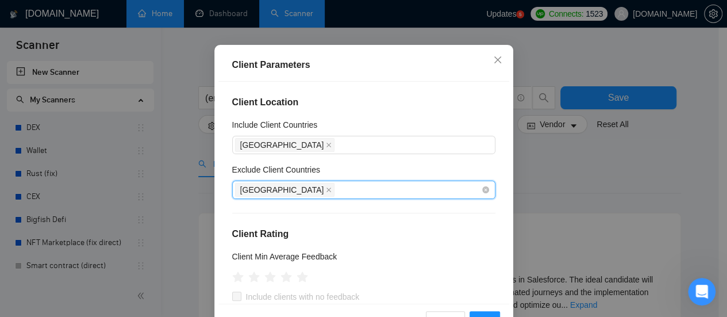
click at [317, 195] on div "[GEOGRAPHIC_DATA]" at bounding box center [358, 190] width 246 height 16
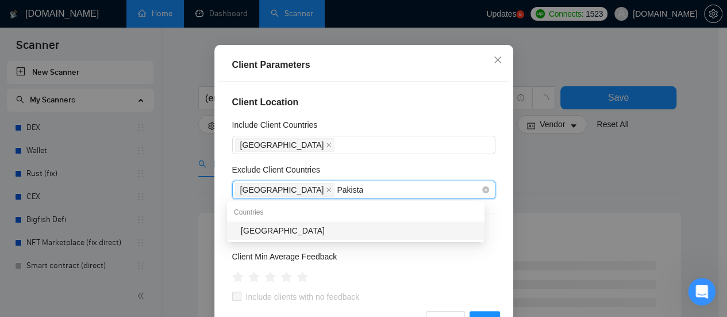
type input "[GEOGRAPHIC_DATA]"
click at [297, 235] on div "[GEOGRAPHIC_DATA]" at bounding box center [359, 230] width 237 height 13
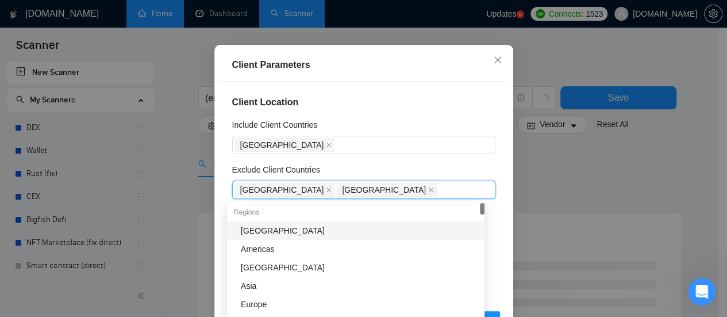
click at [392, 165] on div "Exclude Client Countries" at bounding box center [363, 171] width 263 height 17
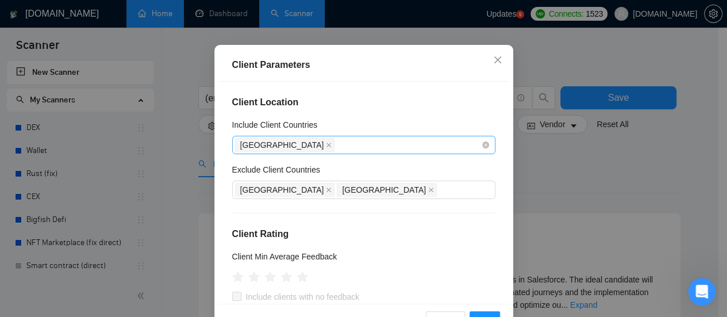
click at [328, 145] on div "[GEOGRAPHIC_DATA]" at bounding box center [358, 145] width 246 height 16
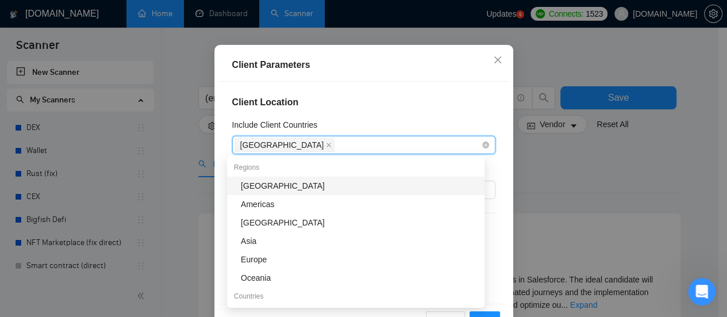
type input "E"
click at [444, 107] on h4 "Client Location" at bounding box center [363, 102] width 263 height 14
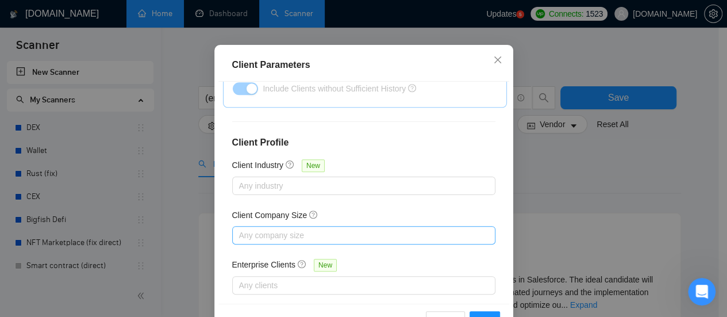
scroll to position [493, 0]
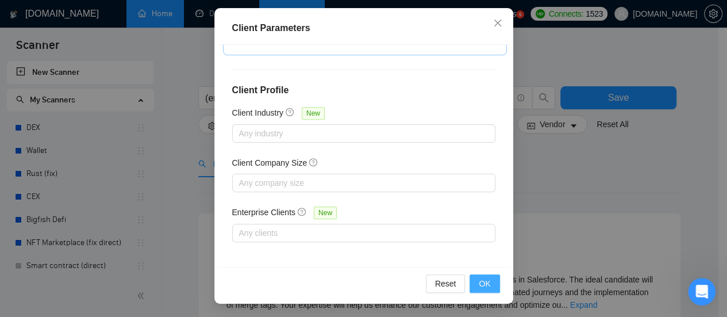
click at [479, 284] on span "OK" at bounding box center [484, 283] width 11 height 13
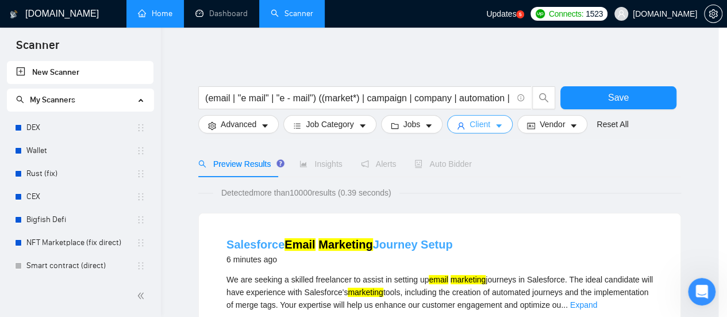
scroll to position [0, 0]
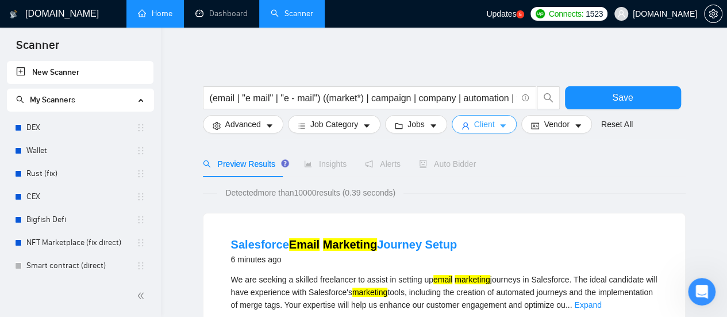
click at [499, 126] on icon "caret-down" at bounding box center [503, 126] width 8 height 8
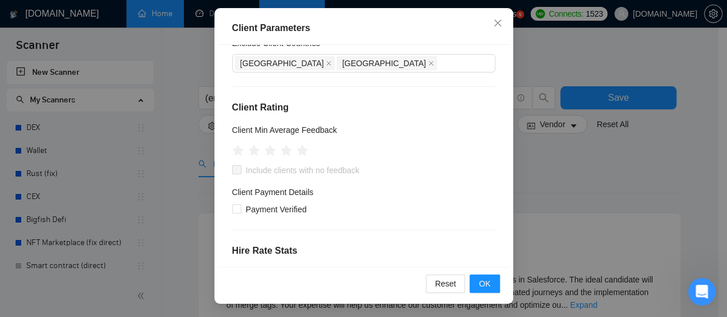
scroll to position [33, 0]
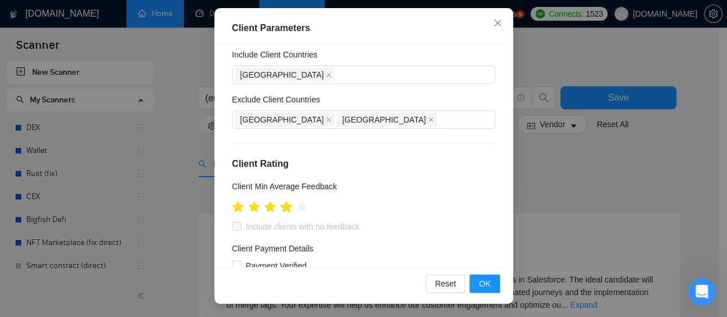
click at [286, 209] on icon "star" at bounding box center [286, 207] width 13 height 13
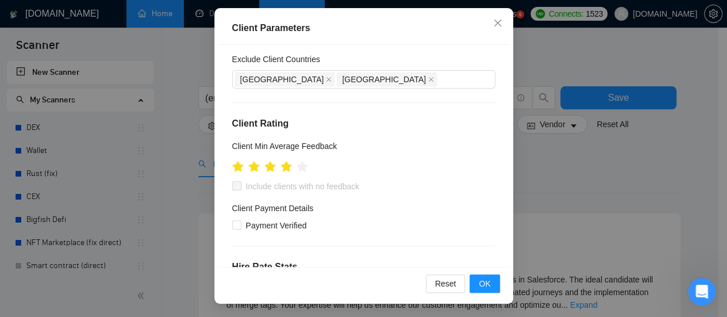
scroll to position [91, 0]
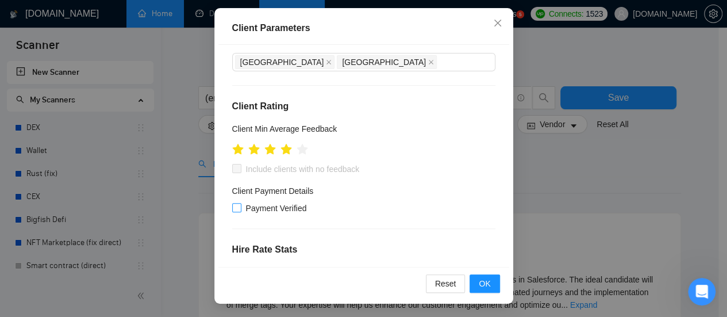
click at [232, 209] on input "Payment Verified" at bounding box center [236, 207] width 8 height 8
checkbox input "true"
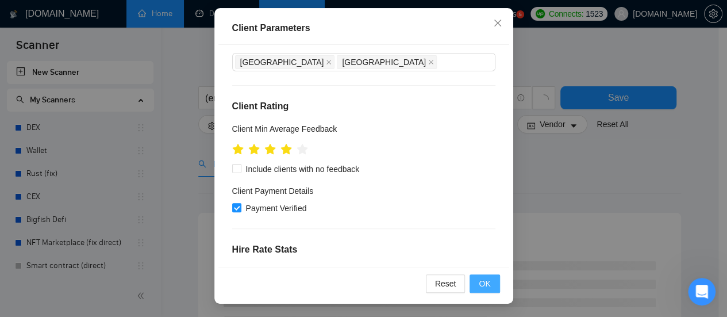
drag, startPoint x: 485, startPoint y: 281, endPoint x: 475, endPoint y: 283, distance: 9.9
click at [486, 280] on button "OK" at bounding box center [485, 283] width 30 height 18
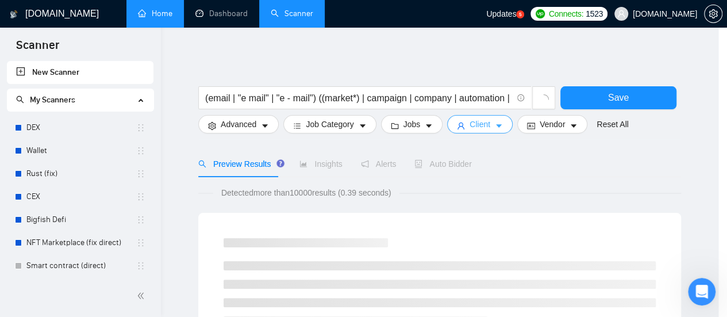
scroll to position [0, 0]
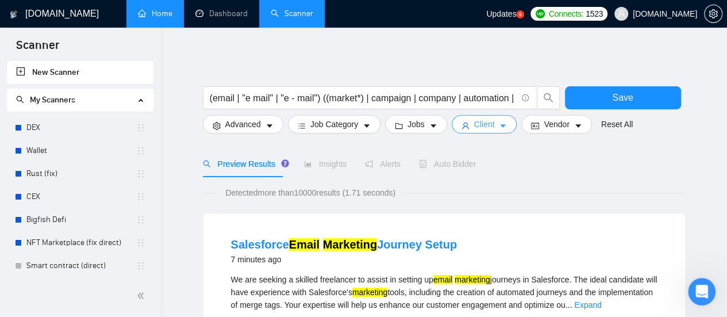
click at [503, 121] on button "Client" at bounding box center [485, 124] width 66 height 18
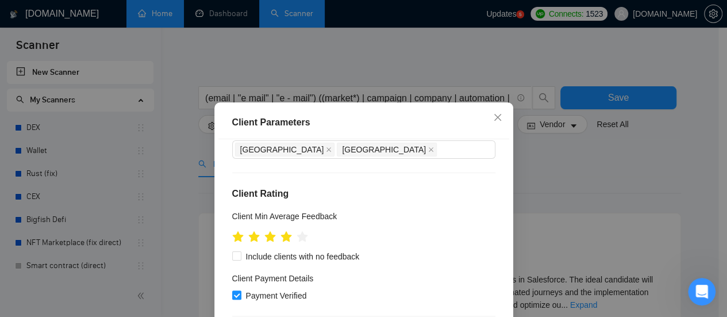
scroll to position [57, 0]
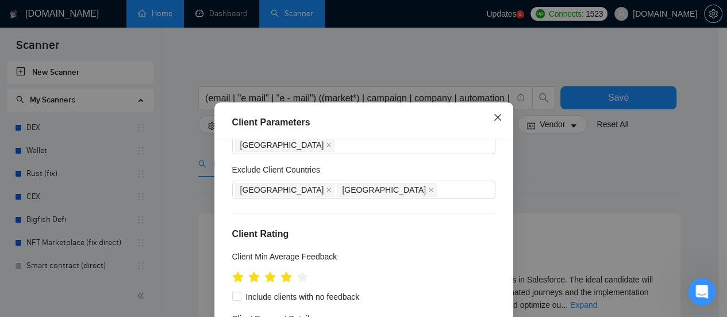
click at [501, 117] on span "Close" at bounding box center [497, 117] width 31 height 31
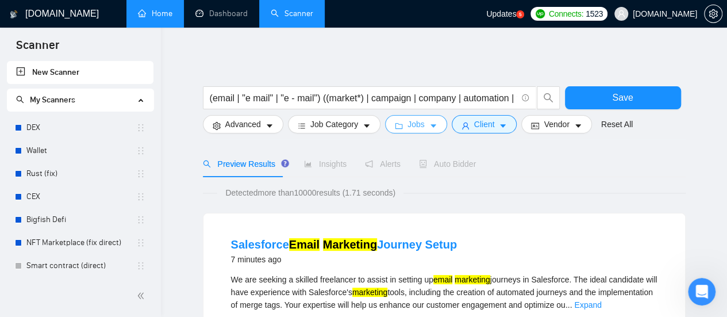
click at [407, 125] on span "Jobs" at bounding box center [415, 124] width 17 height 13
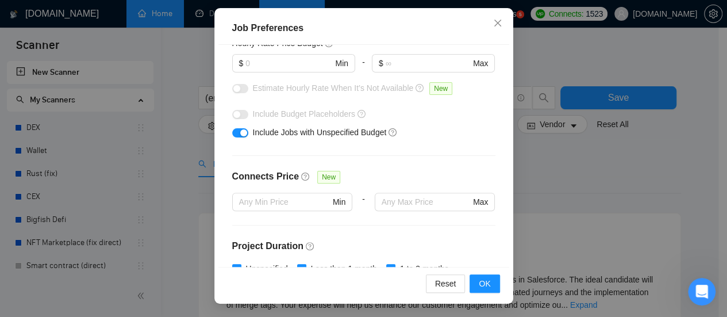
scroll to position [138, 0]
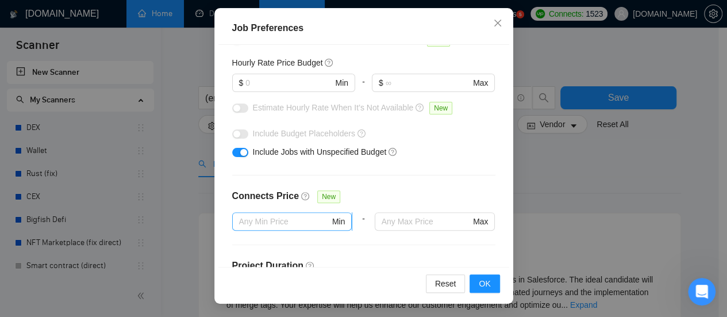
click at [279, 217] on input "text" at bounding box center [284, 221] width 91 height 13
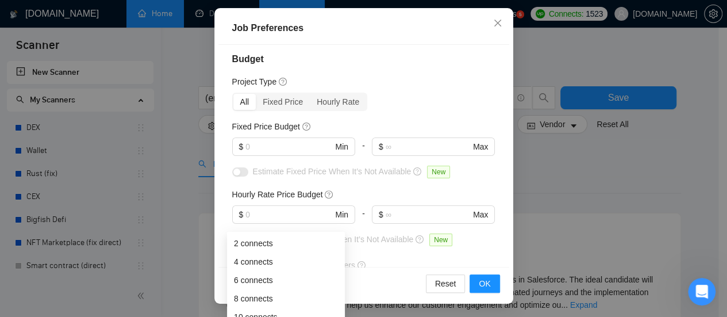
scroll to position [0, 0]
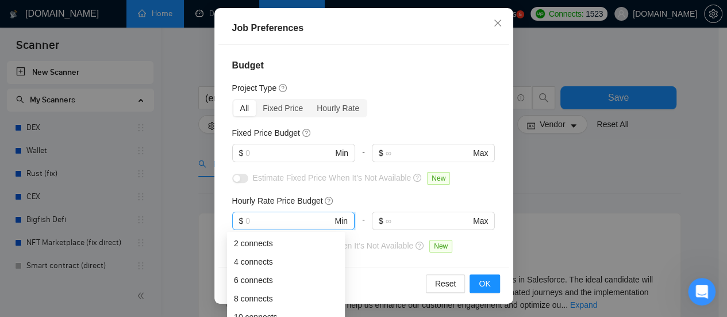
click at [291, 218] on input "text" at bounding box center [288, 220] width 87 height 13
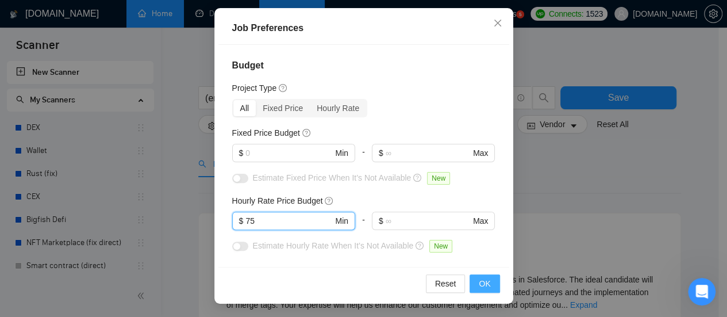
type input "75"
click at [488, 285] on button "OK" at bounding box center [485, 283] width 30 height 18
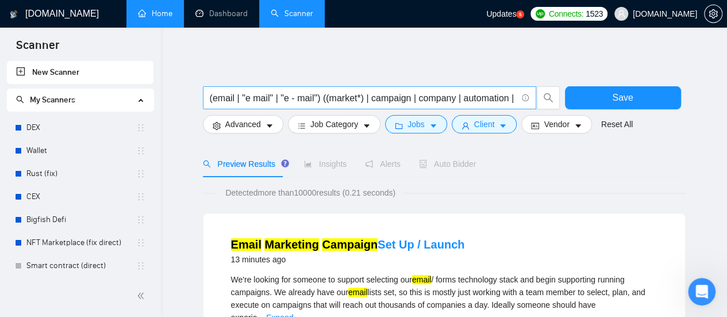
click at [426, 89] on span "(email | "e mail" | "e - mail") ((market*) | campaign | company | automation | …" at bounding box center [369, 97] width 333 height 23
click at [429, 97] on input "(email | "e mail" | "e - mail") ((market*) | campaign | company | automation | …" at bounding box center [363, 98] width 307 height 14
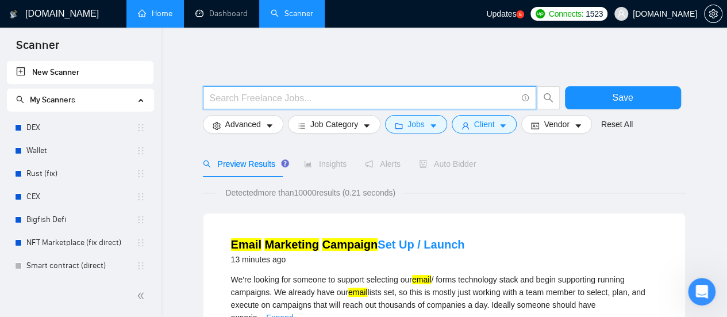
click at [429, 96] on input "text" at bounding box center [363, 98] width 307 height 14
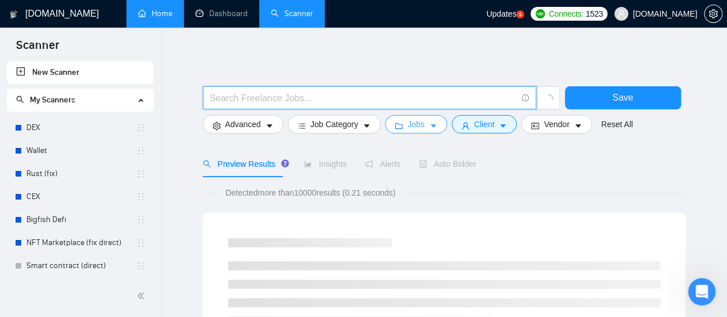
type input "(amazon*) (ad | ads | (advert*) | (campaign*) | (compain*) | ppc | "pay-per-cli…"
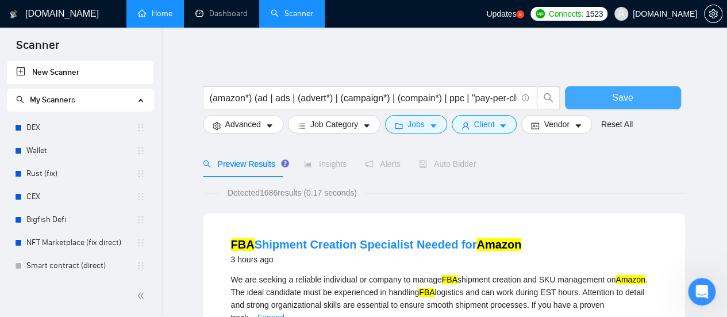
click at [626, 96] on span "Save" at bounding box center [622, 97] width 21 height 14
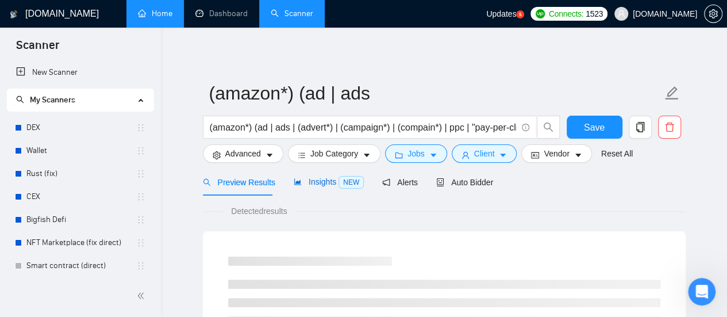
click at [323, 186] on span "Insights NEW" at bounding box center [329, 181] width 70 height 9
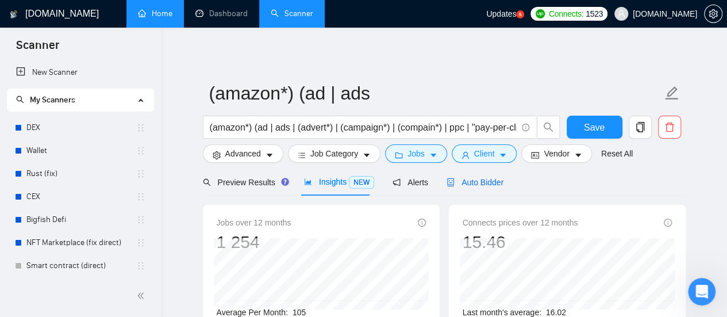
click at [482, 182] on span "Auto Bidder" at bounding box center [475, 182] width 57 height 9
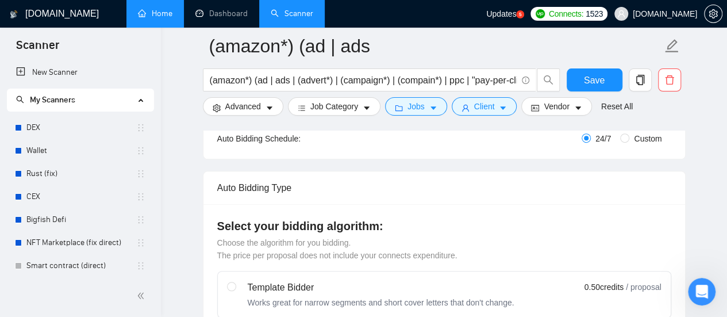
scroll to position [172, 0]
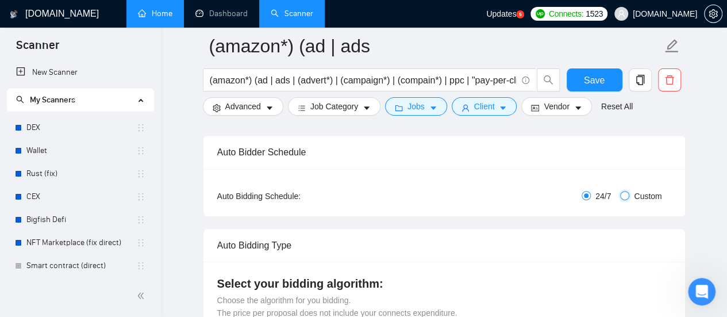
click at [625, 195] on input "Custom" at bounding box center [624, 195] width 9 height 9
radio input "true"
click at [0, 0] on div "Custom Auto Bidder Schedule Repeat every week [DATE] [DATE] [DATE] [DATE] [DATE…" at bounding box center [0, 0] width 0 height 0
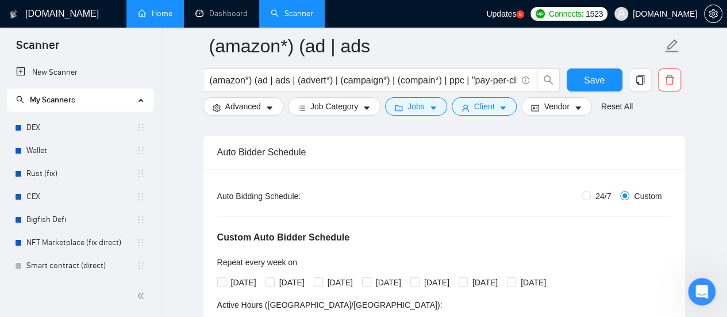
radio input "false"
checkbox input "true"
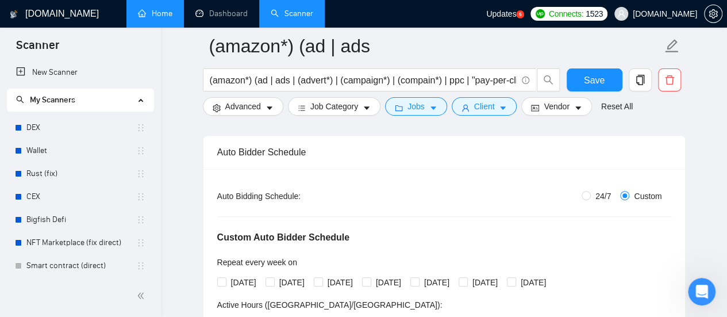
checkbox input "true"
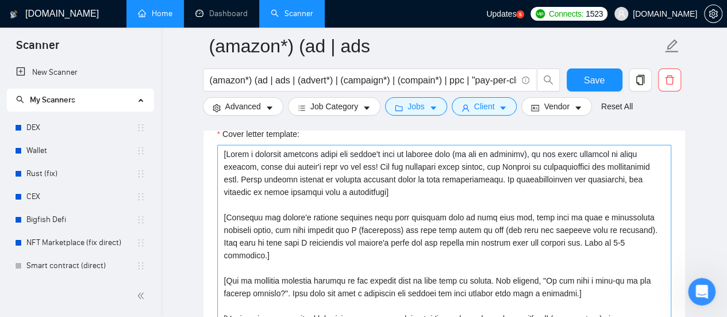
scroll to position [1379, 0]
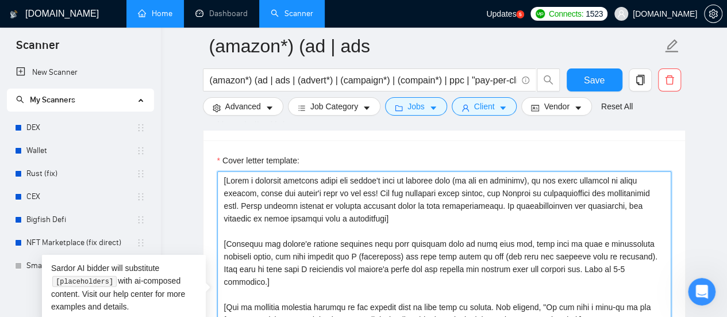
click at [226, 178] on textarea "Cover letter template:" at bounding box center [444, 300] width 454 height 259
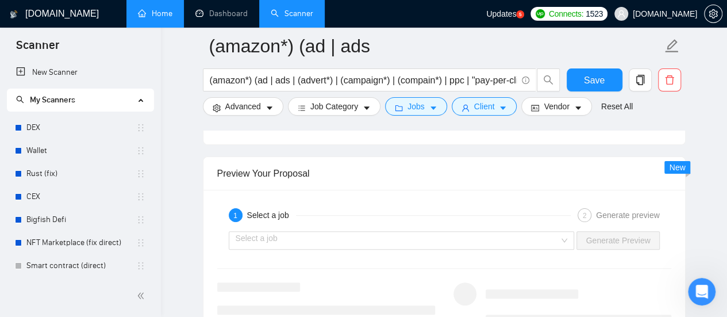
scroll to position [2299, 0]
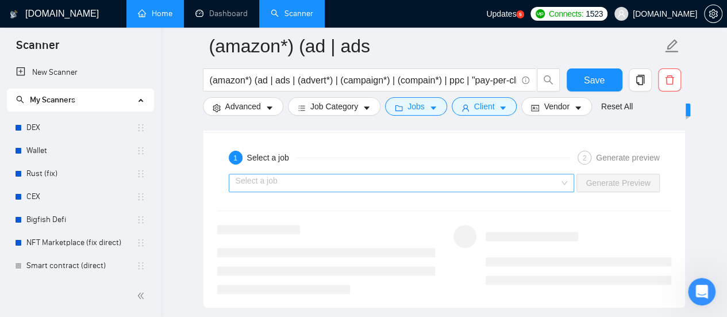
click at [435, 178] on input "search" at bounding box center [398, 182] width 324 height 17
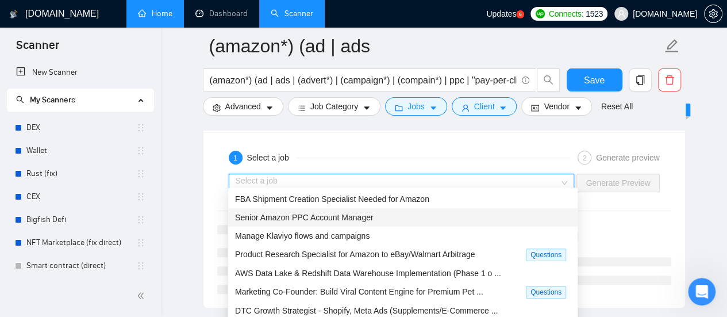
click at [300, 220] on span "Senior Amazon PPC Account Manager" at bounding box center [304, 217] width 138 height 9
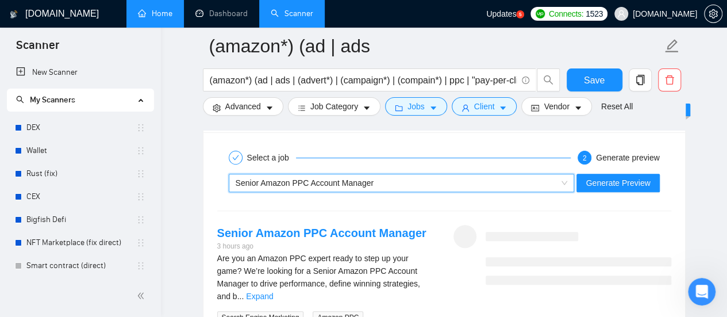
click at [364, 178] on span "Senior Amazon PPC Account Manager" at bounding box center [305, 182] width 138 height 9
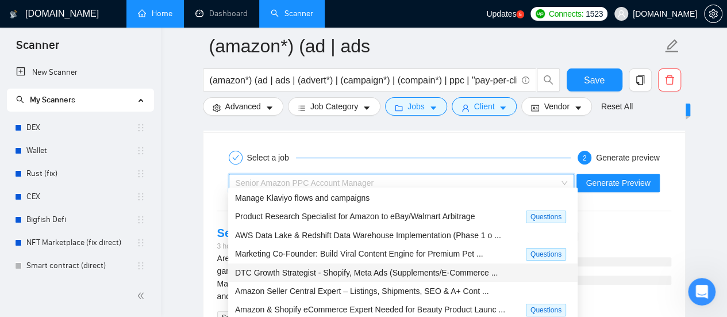
scroll to position [0, 0]
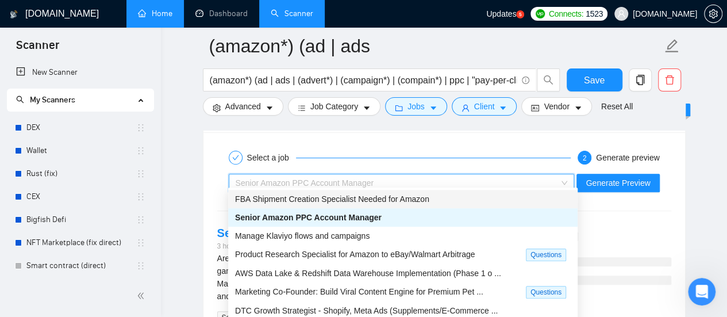
drag, startPoint x: 425, startPoint y: 137, endPoint x: 630, endPoint y: 198, distance: 214.2
click at [425, 136] on div "Select a job 2 Generate preview Senior Amazon PPC Account Manager Generate Prev…" at bounding box center [444, 252] width 482 height 241
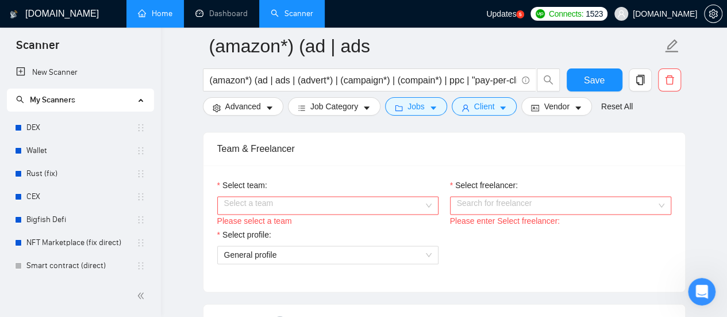
scroll to position [747, 0]
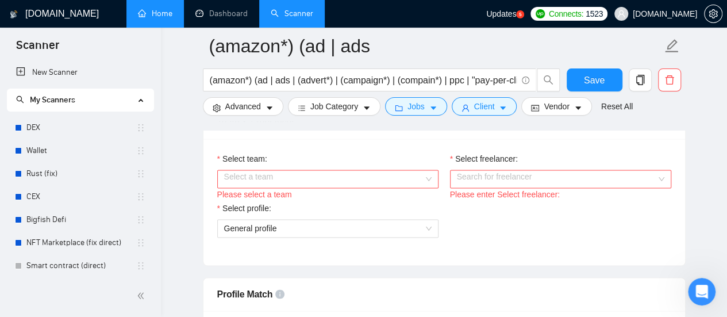
click at [424, 171] on div "Select a team" at bounding box center [327, 179] width 221 height 18
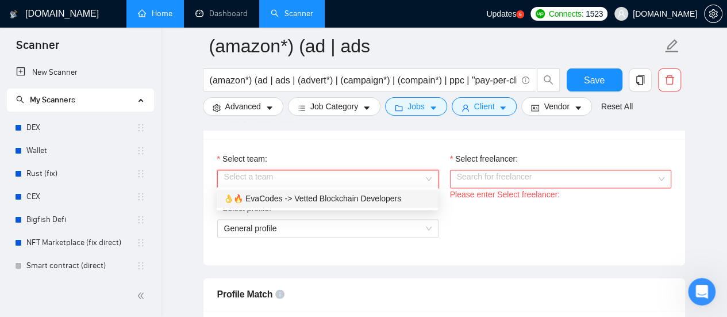
click at [346, 198] on div "👌🔥 EvaCodes -> Vetted Blockchain Developers" at bounding box center [327, 198] width 207 height 13
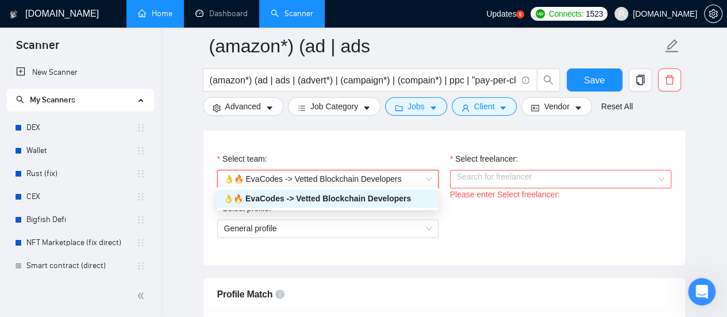
click at [529, 178] on input "Select freelancer:" at bounding box center [556, 178] width 199 height 17
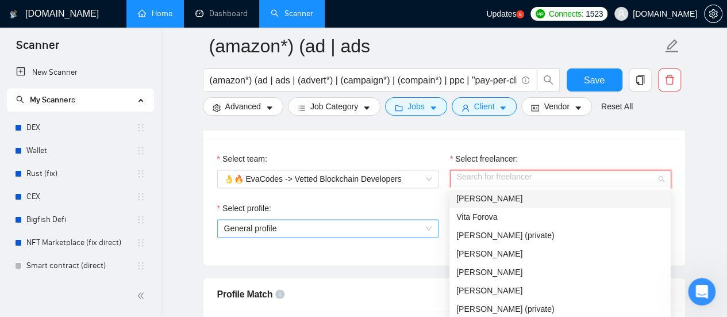
click at [490, 196] on span "[PERSON_NAME]" at bounding box center [489, 198] width 66 height 9
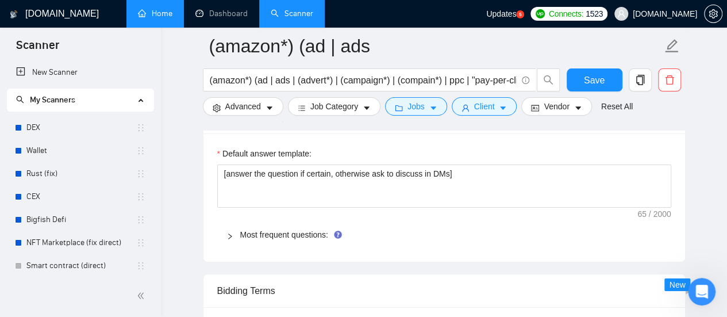
scroll to position [1839, 0]
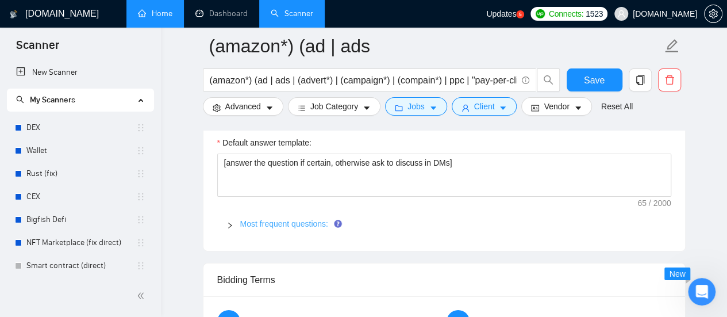
click at [308, 219] on link "Most frequent questions:" at bounding box center [284, 223] width 88 height 9
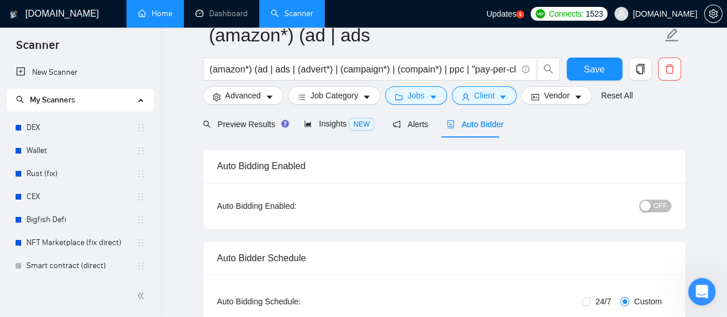
scroll to position [0, 0]
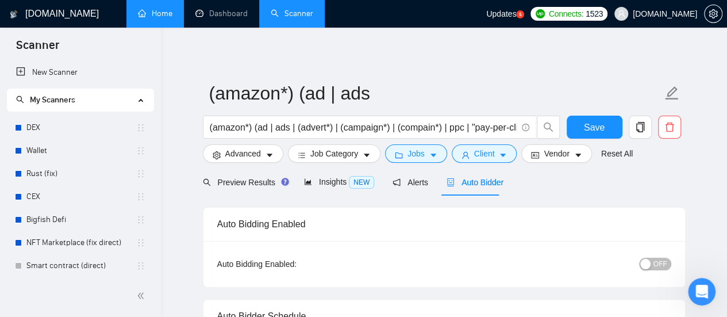
click at [664, 264] on span "OFF" at bounding box center [660, 263] width 14 height 13
click at [649, 262] on span "ON" at bounding box center [652, 263] width 10 height 13
click at [221, 16] on link "Dashboard" at bounding box center [221, 14] width 52 height 10
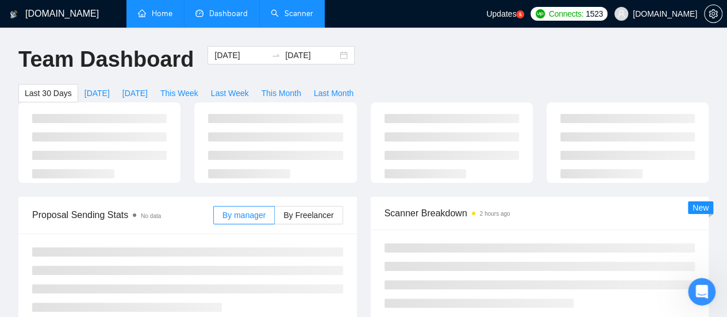
scroll to position [57, 0]
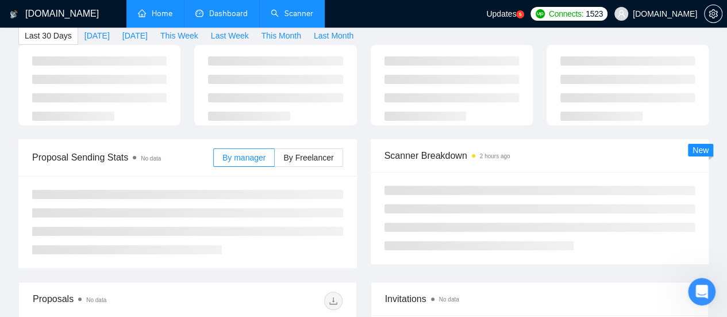
click at [223, 56] on main "Team Dashboard [DATE] [DATE] Last 30 Days [DATE] [DATE] This Week Last Week Thi…" at bounding box center [363, 318] width 690 height 659
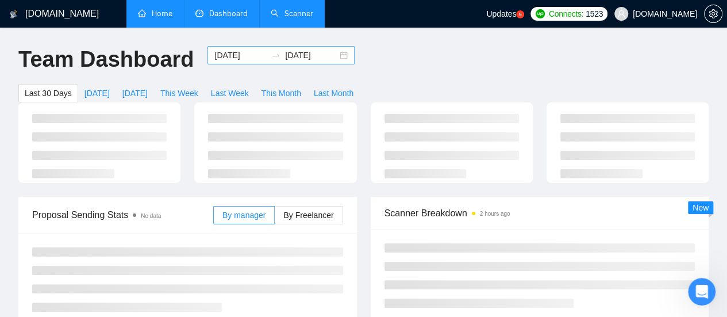
click at [237, 55] on input "[DATE]" at bounding box center [240, 55] width 52 height 13
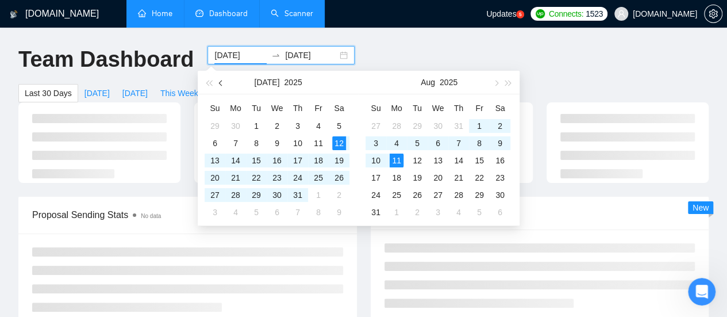
click at [223, 84] on button "button" at bounding box center [221, 82] width 13 height 23
click at [218, 84] on button "button" at bounding box center [221, 82] width 13 height 23
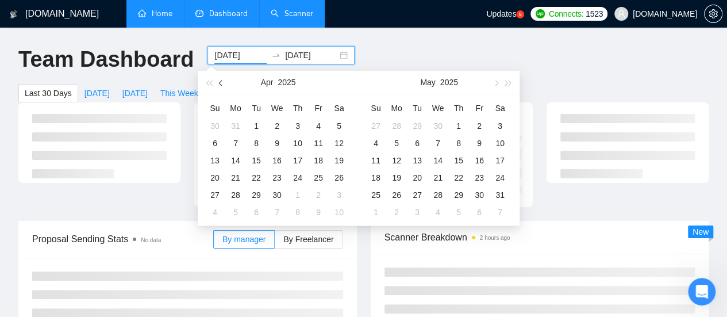
click at [221, 84] on span "button" at bounding box center [222, 83] width 6 height 6
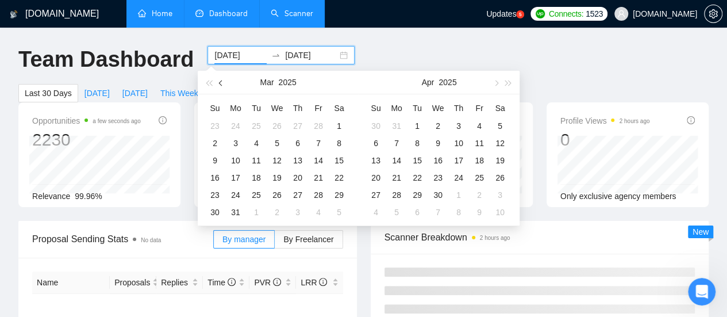
click at [222, 84] on span "button" at bounding box center [222, 83] width 6 height 6
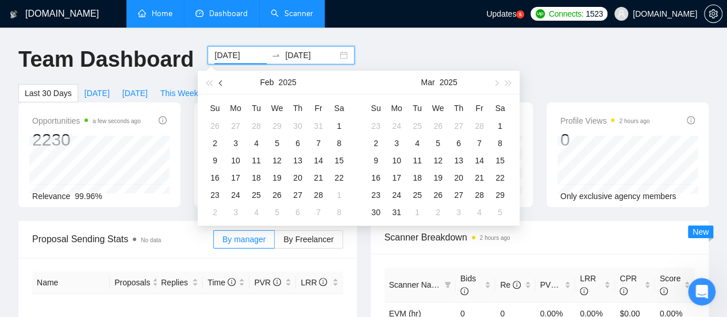
click at [220, 84] on span "button" at bounding box center [222, 83] width 6 height 6
type input "[DATE]"
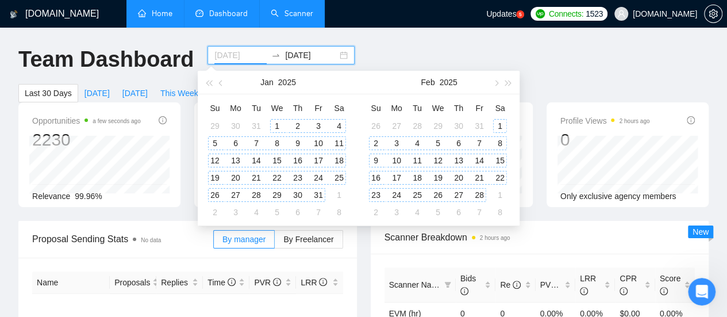
click at [275, 124] on div "1" at bounding box center [277, 126] width 14 height 14
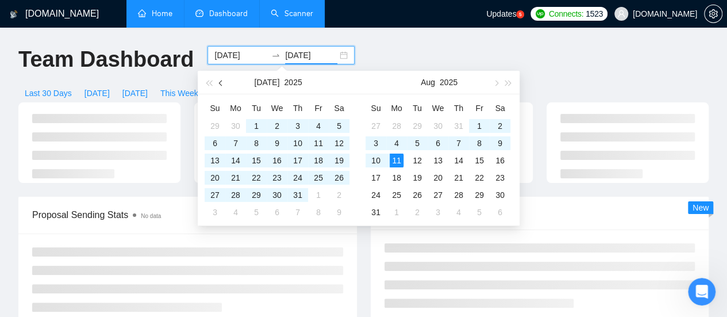
click at [222, 81] on span "button" at bounding box center [222, 83] width 6 height 6
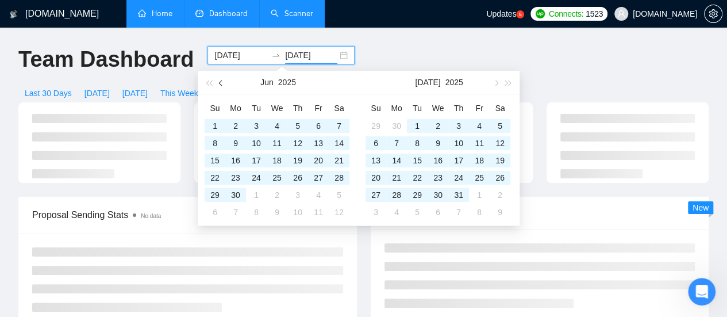
click at [222, 81] on span "button" at bounding box center [222, 83] width 6 height 6
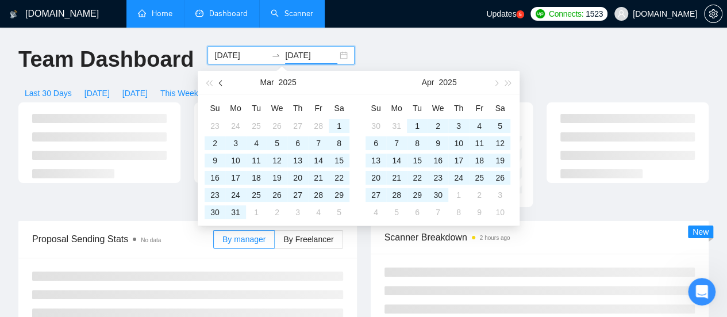
click at [222, 81] on span "button" at bounding box center [222, 83] width 6 height 6
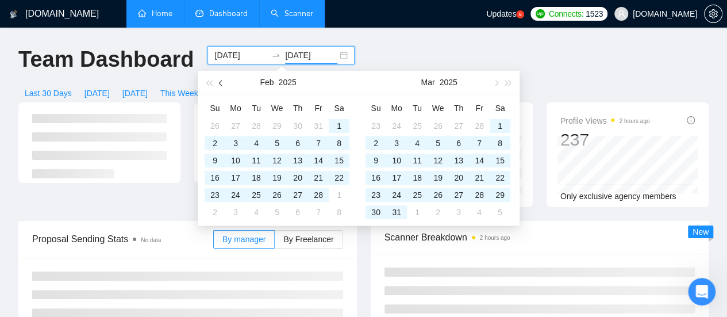
click at [222, 81] on span "button" at bounding box center [222, 83] width 6 height 6
click at [317, 195] on div "28" at bounding box center [319, 195] width 14 height 14
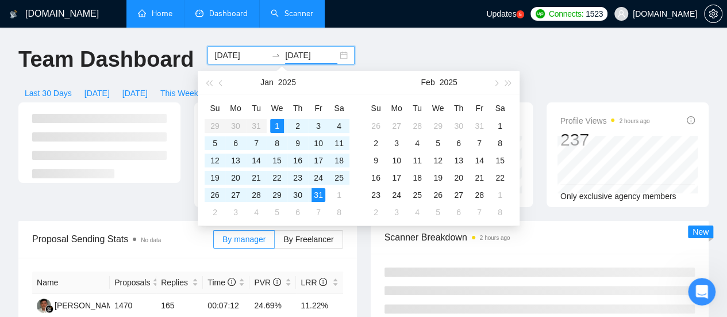
type input "[DATE]"
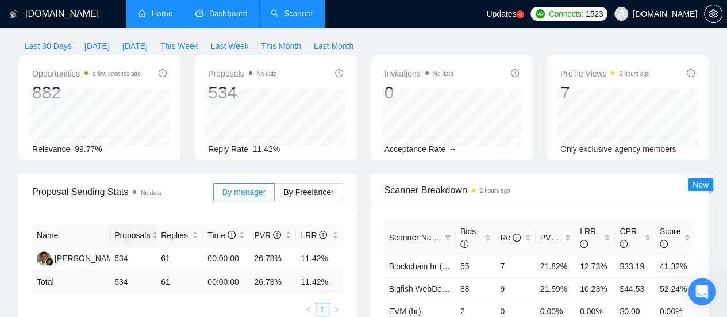
scroll to position [57, 0]
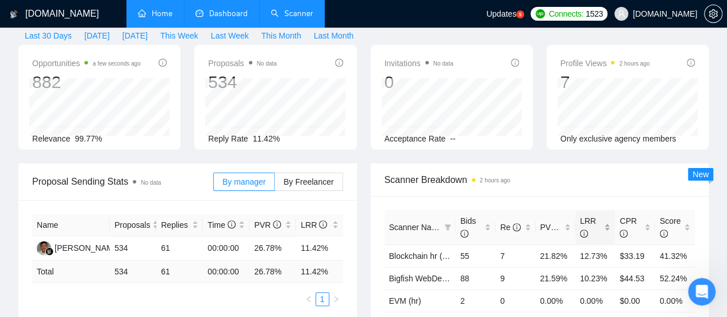
click at [601, 214] on span "LRR" at bounding box center [591, 226] width 22 height 25
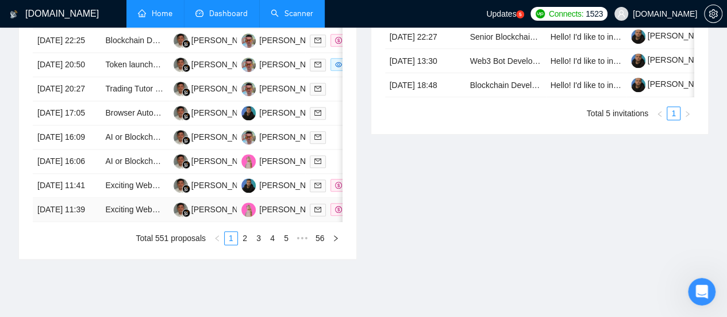
scroll to position [517, 0]
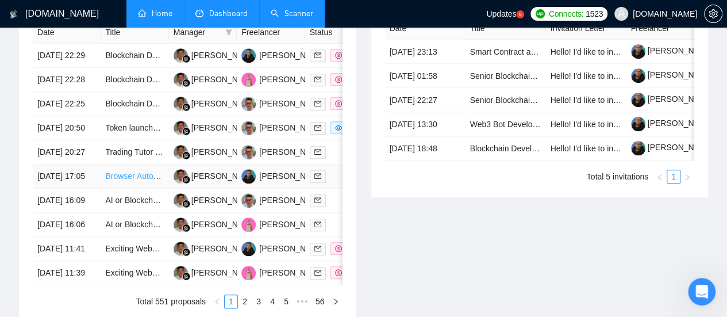
click at [130, 180] on link "Browser Automation Platform Needed (Fulltime / Large Project)" at bounding box center [217, 175] width 225 height 9
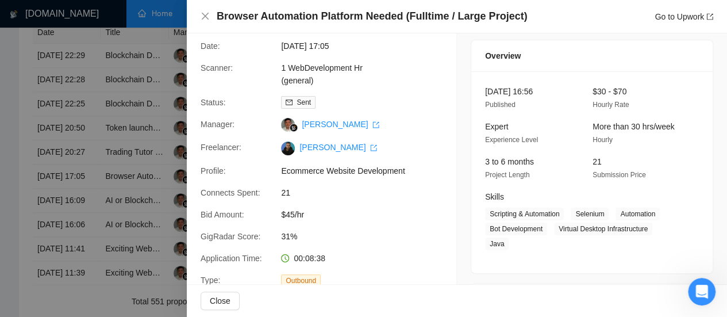
scroll to position [57, 0]
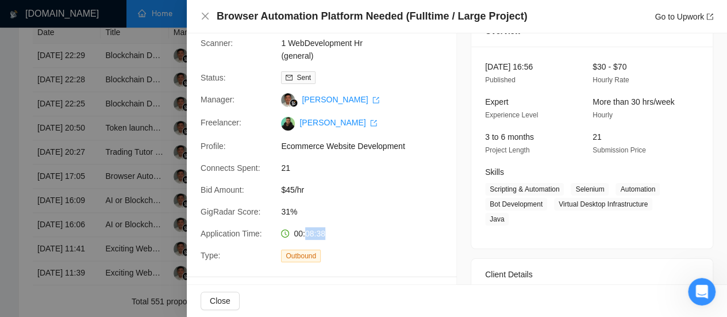
drag, startPoint x: 303, startPoint y: 234, endPoint x: 323, endPoint y: 236, distance: 19.6
click at [323, 236] on div "00:08:38" at bounding box center [336, 233] width 121 height 13
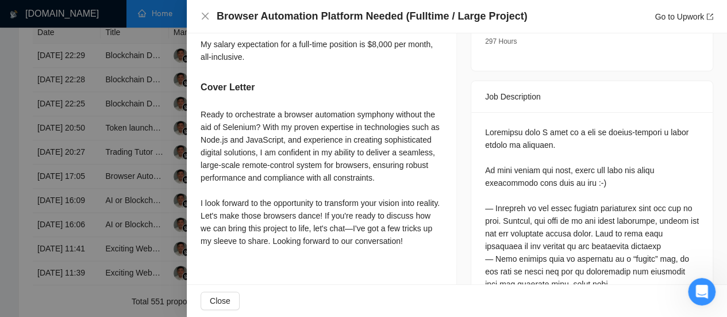
scroll to position [460, 0]
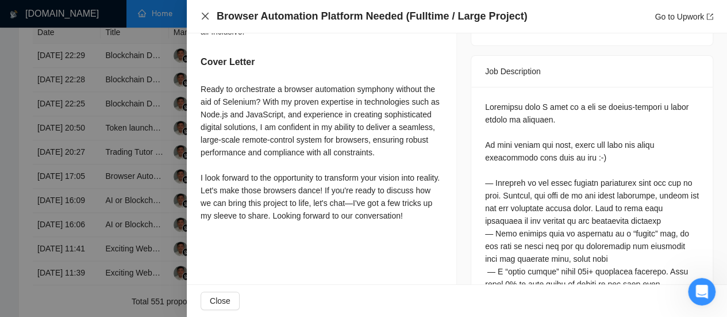
click at [205, 18] on icon "close" at bounding box center [205, 15] width 9 height 9
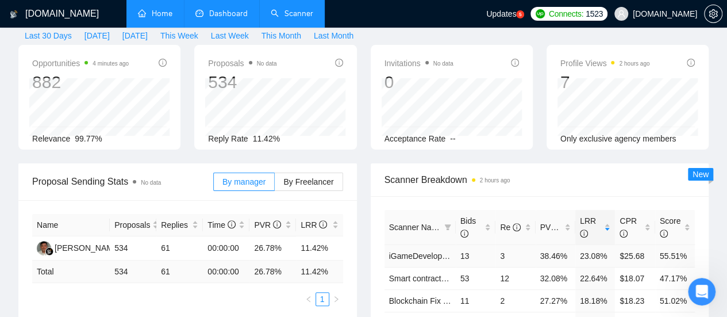
scroll to position [172, 0]
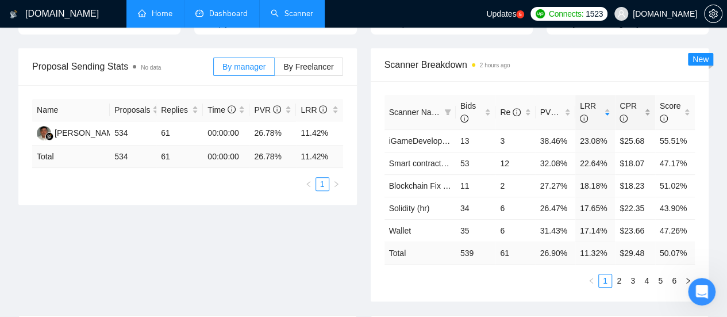
click at [624, 114] on icon "info-circle" at bounding box center [624, 118] width 8 height 8
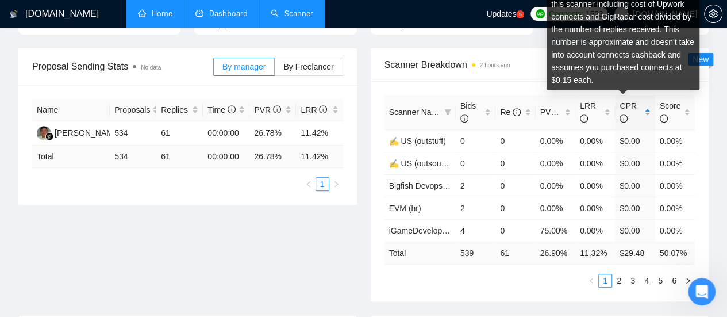
click at [644, 99] on div "CPR" at bounding box center [635, 111] width 30 height 25
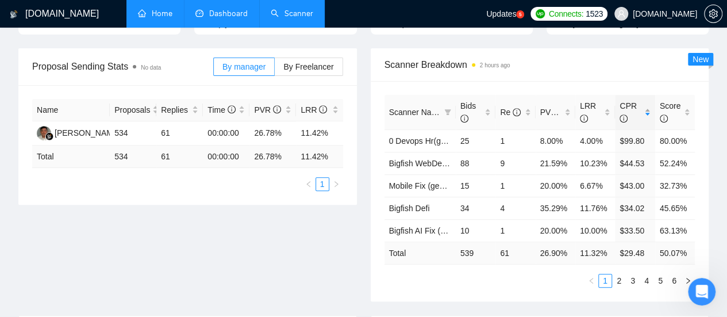
click at [643, 99] on div "CPR" at bounding box center [635, 111] width 30 height 25
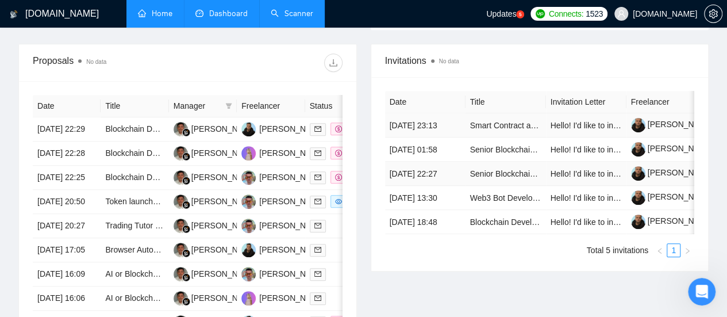
scroll to position [460, 0]
